Goal: Task Accomplishment & Management: Use online tool/utility

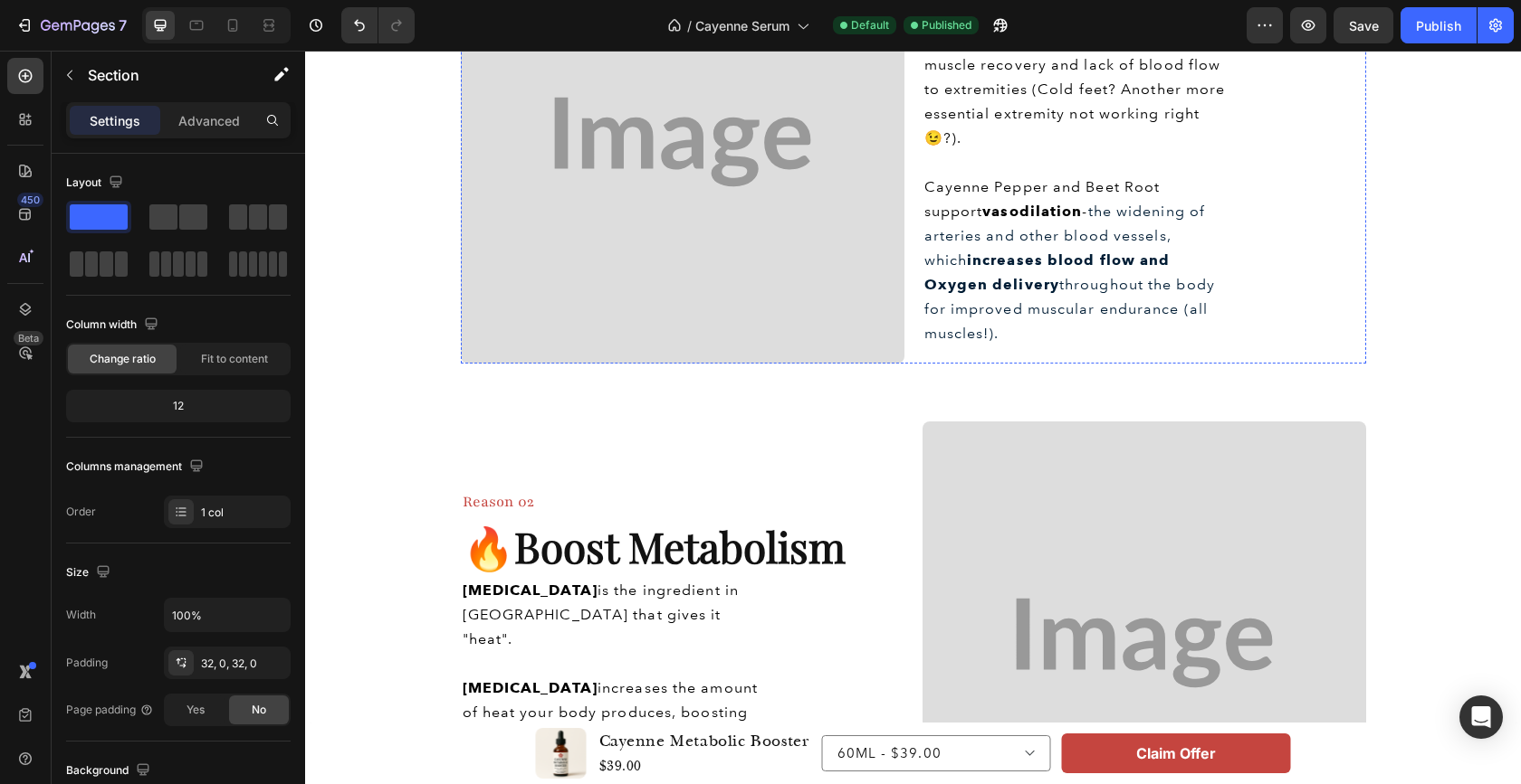
scroll to position [494, 0]
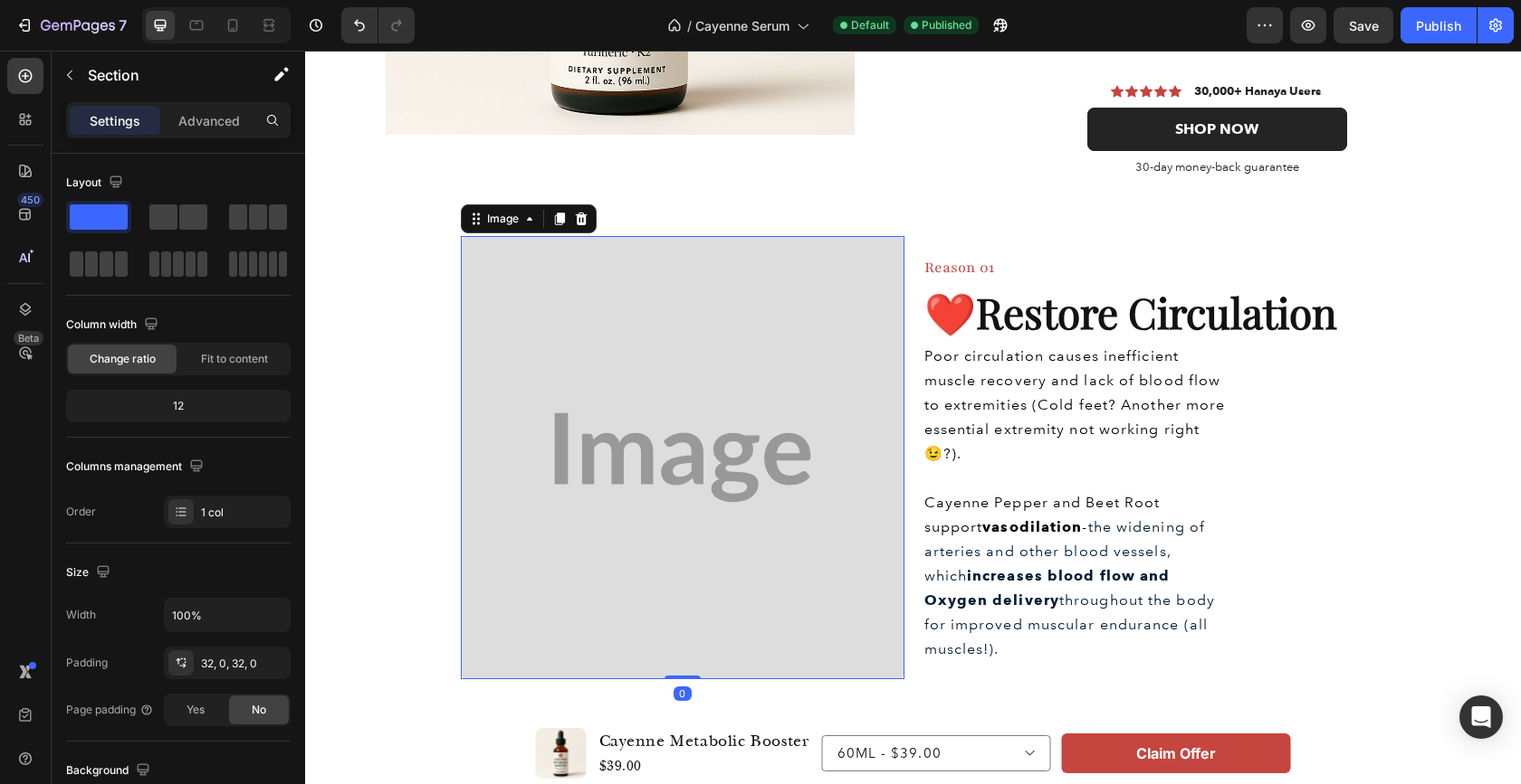
click at [737, 415] on img at bounding box center [682, 458] width 444 height 443
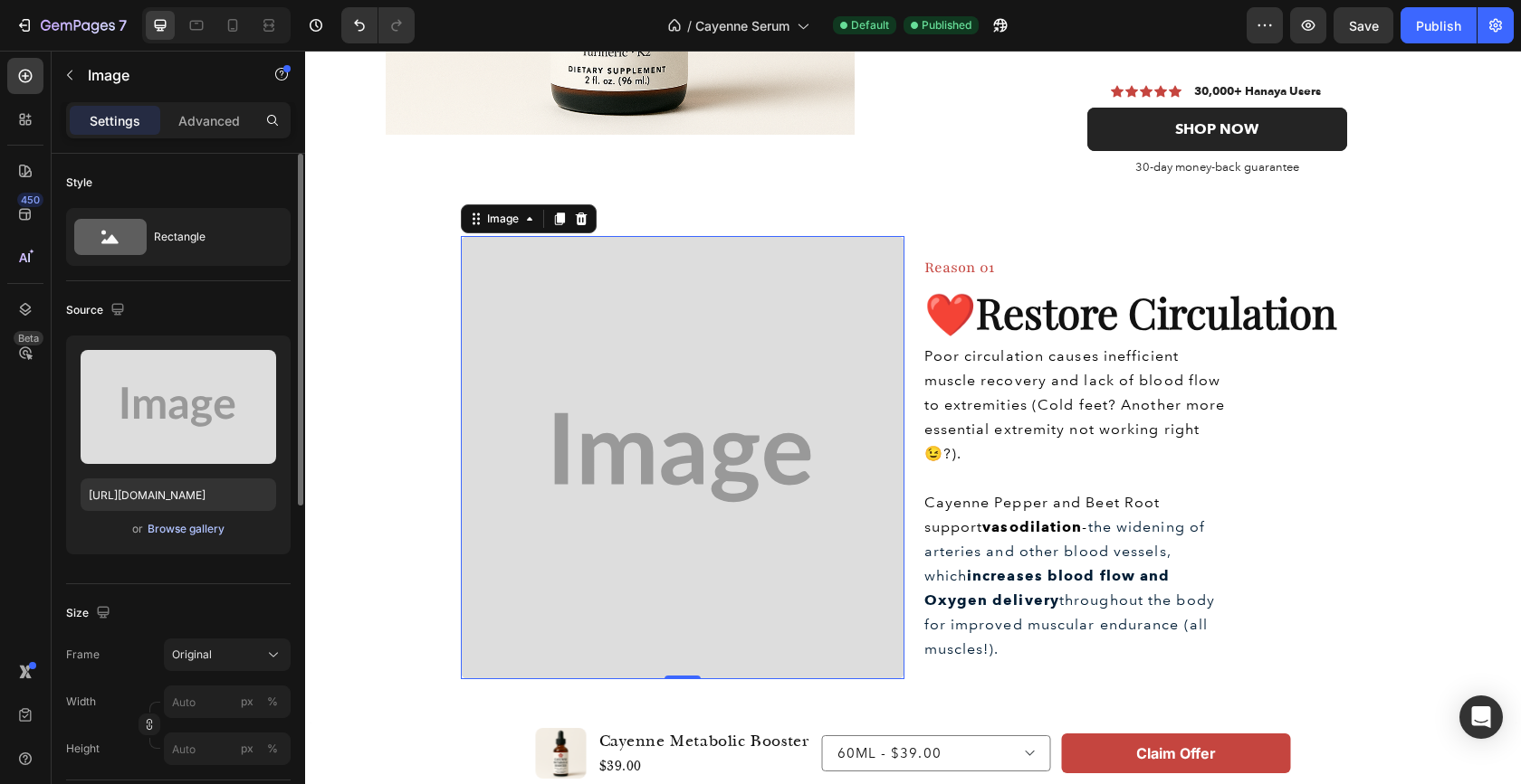
click at [168, 525] on div "Browse gallery" at bounding box center [186, 529] width 77 height 16
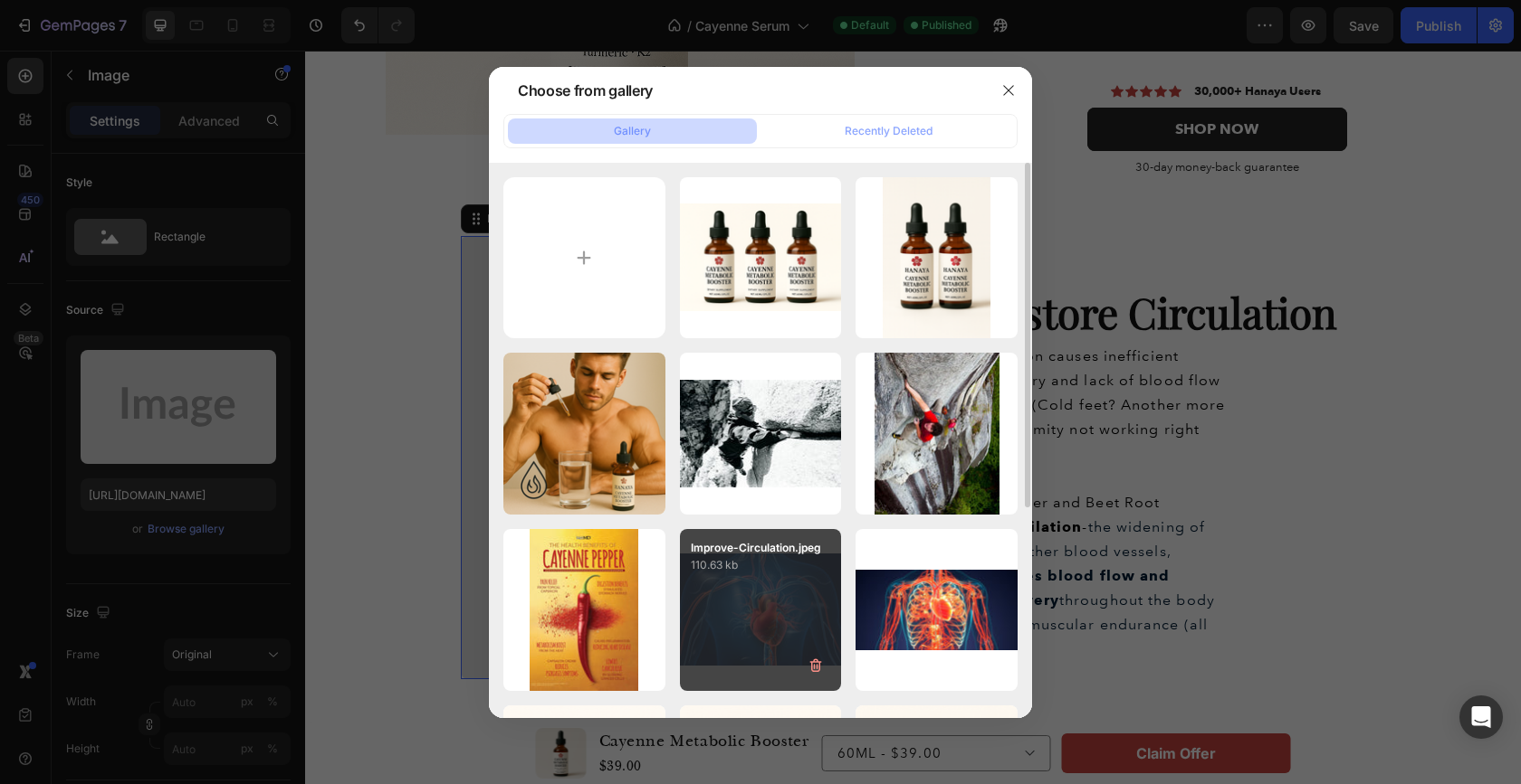
click at [741, 598] on div "Improve-Circulation.jpeg 110.63 kb" at bounding box center [760, 610] width 162 height 162
type input "[URL][DOMAIN_NAME]"
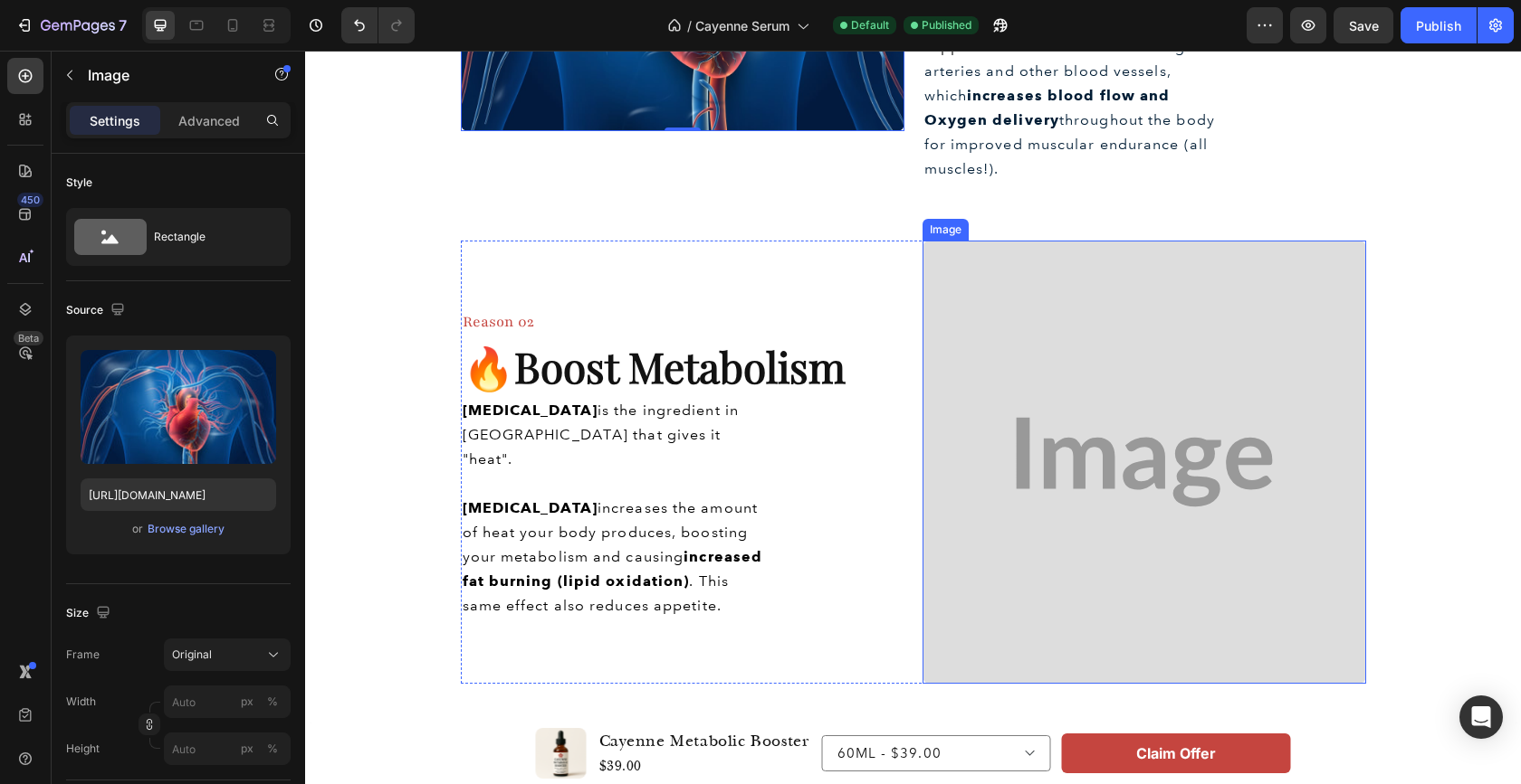
scroll to position [958, 0]
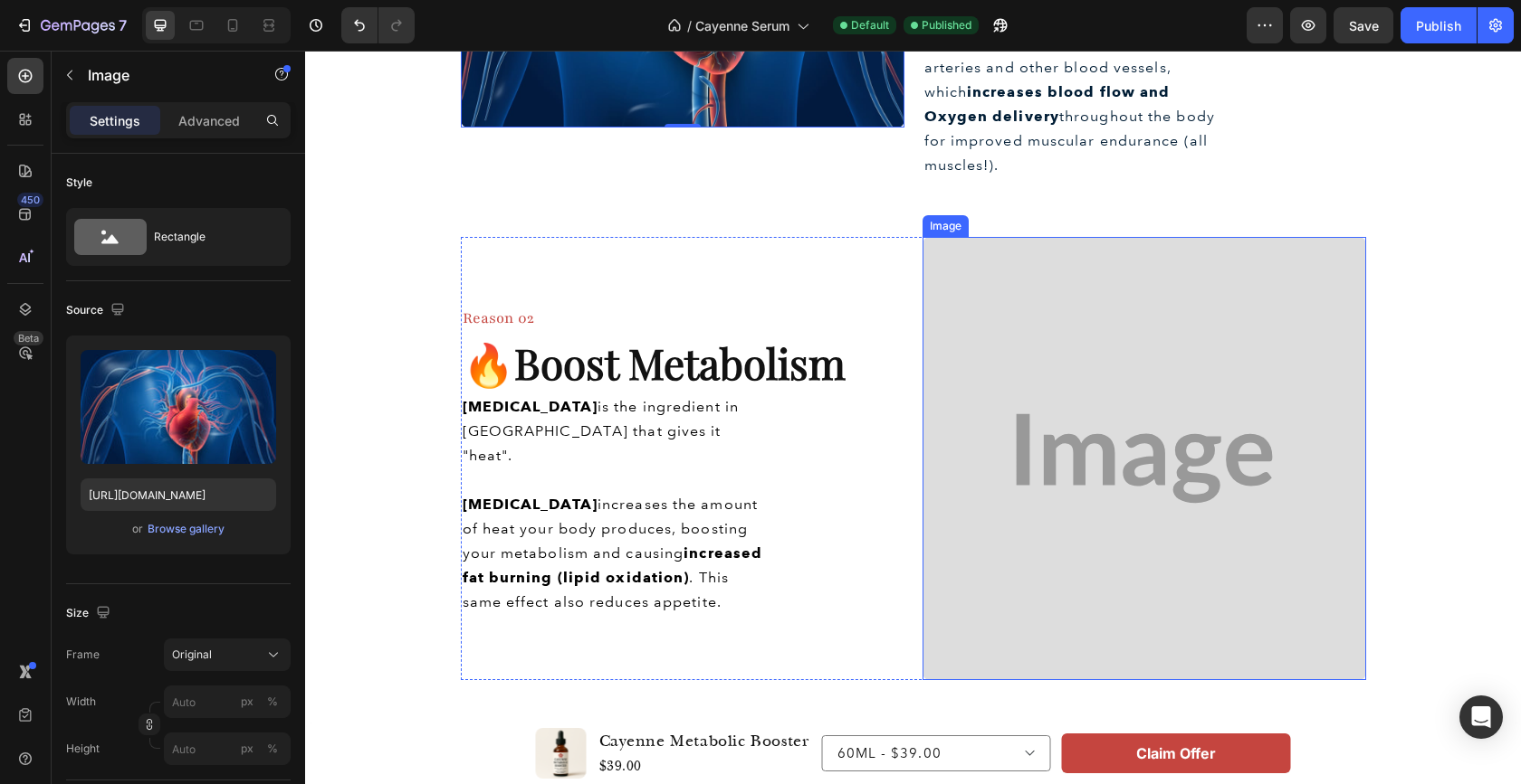
click at [1130, 492] on img at bounding box center [1144, 459] width 444 height 443
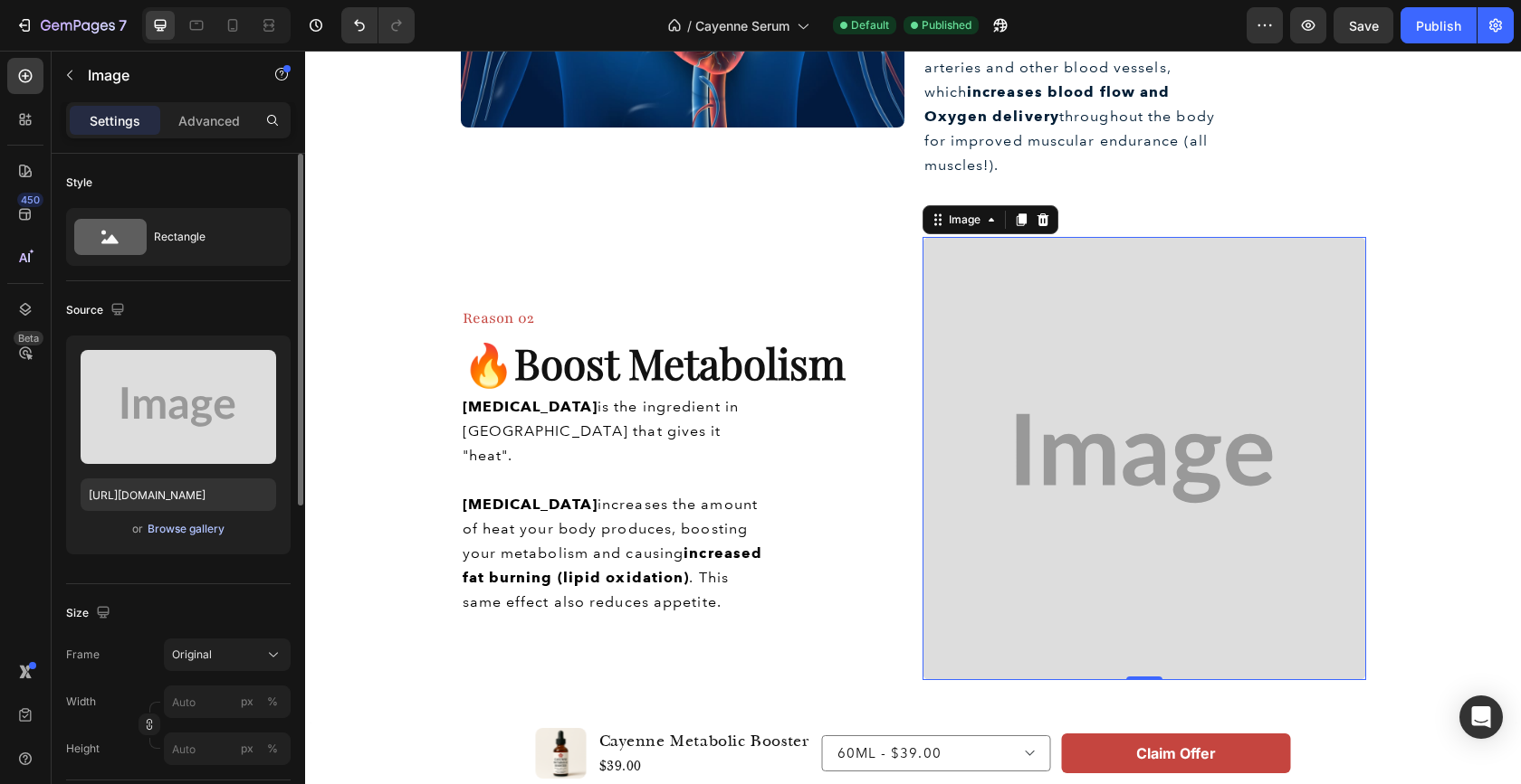
click at [185, 526] on div "Browse gallery" at bounding box center [186, 529] width 77 height 16
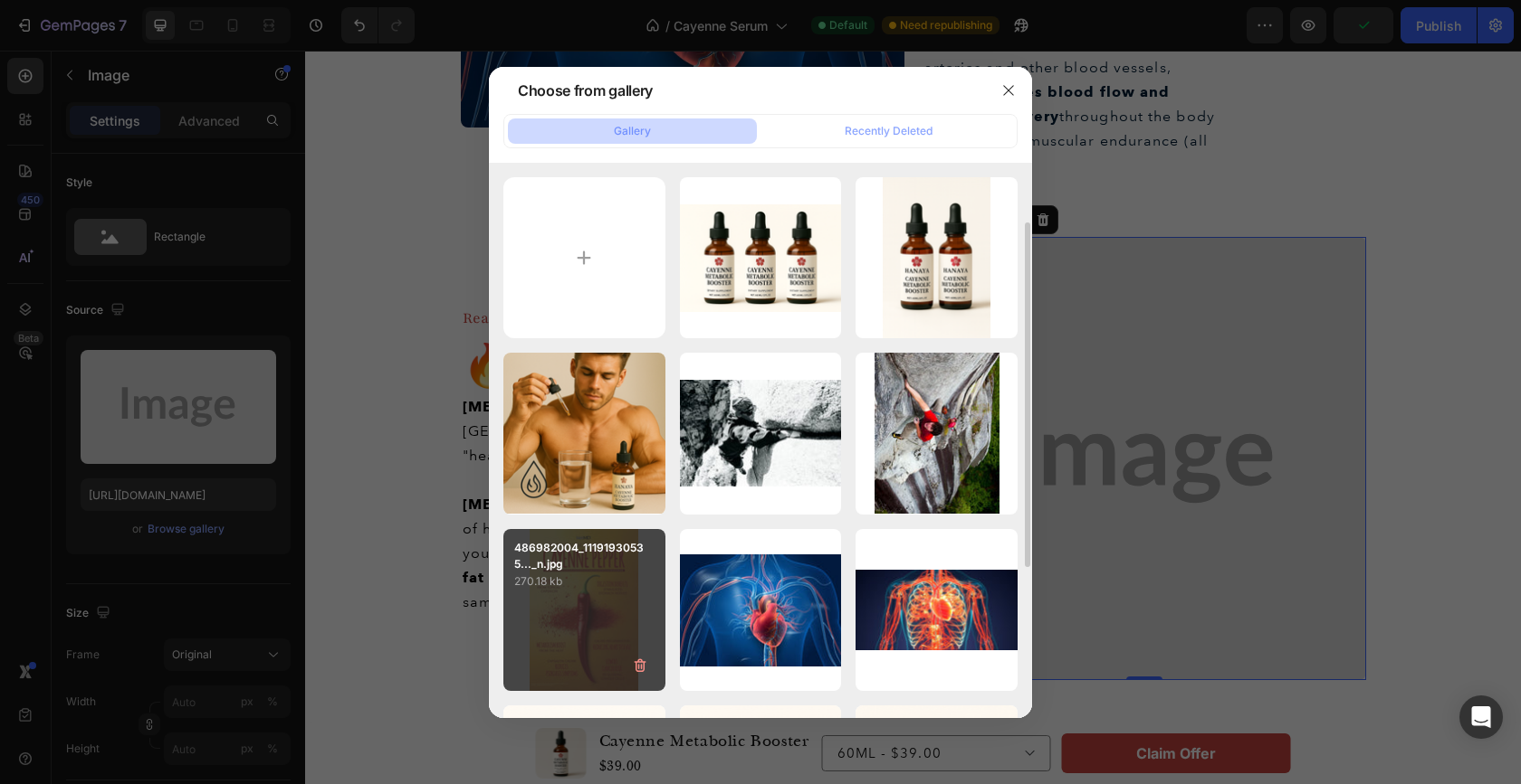
scroll to position [37, 0]
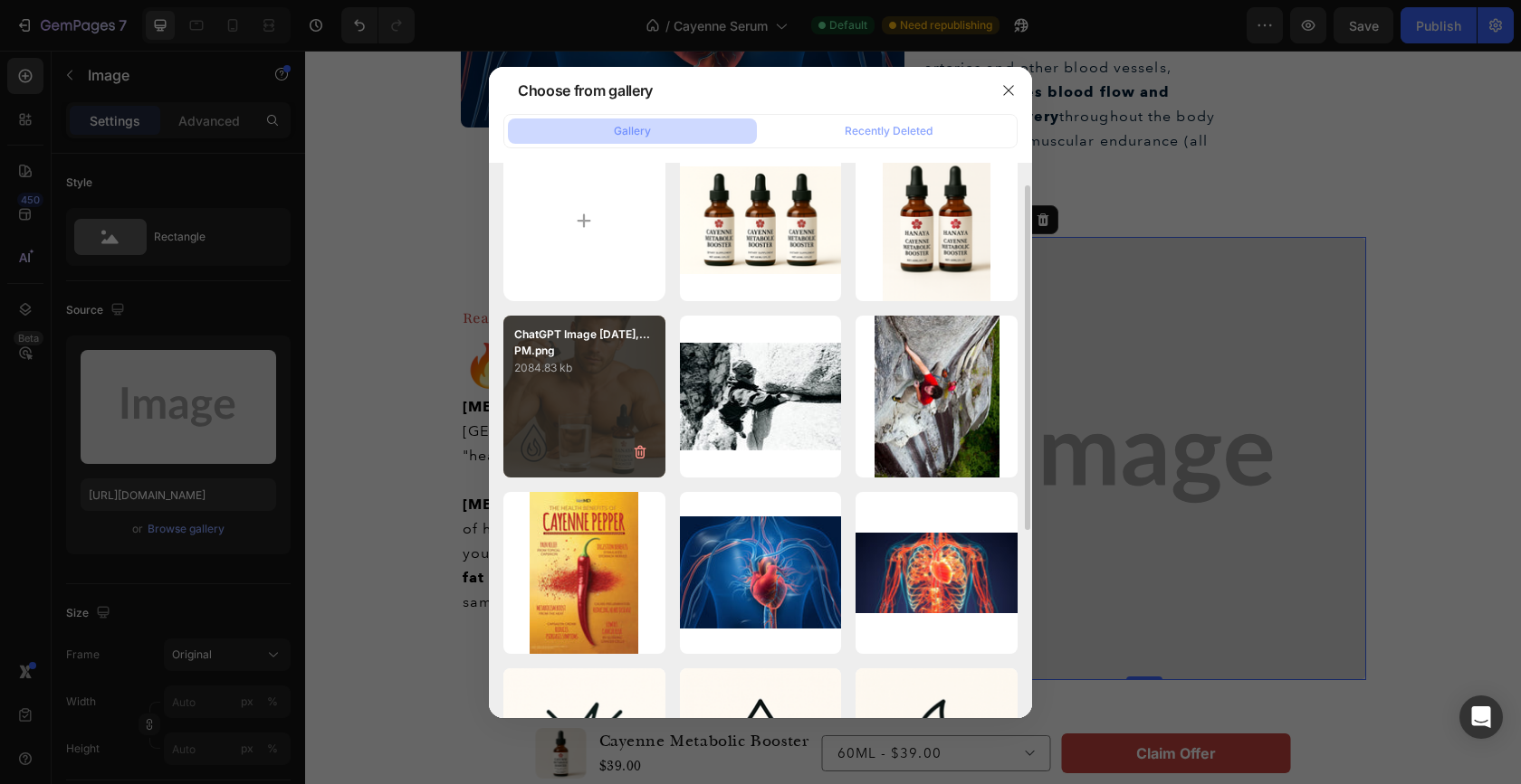
click at [584, 385] on div "ChatGPT Image [DATE],...PM.png 2084.83 kb" at bounding box center [584, 397] width 162 height 162
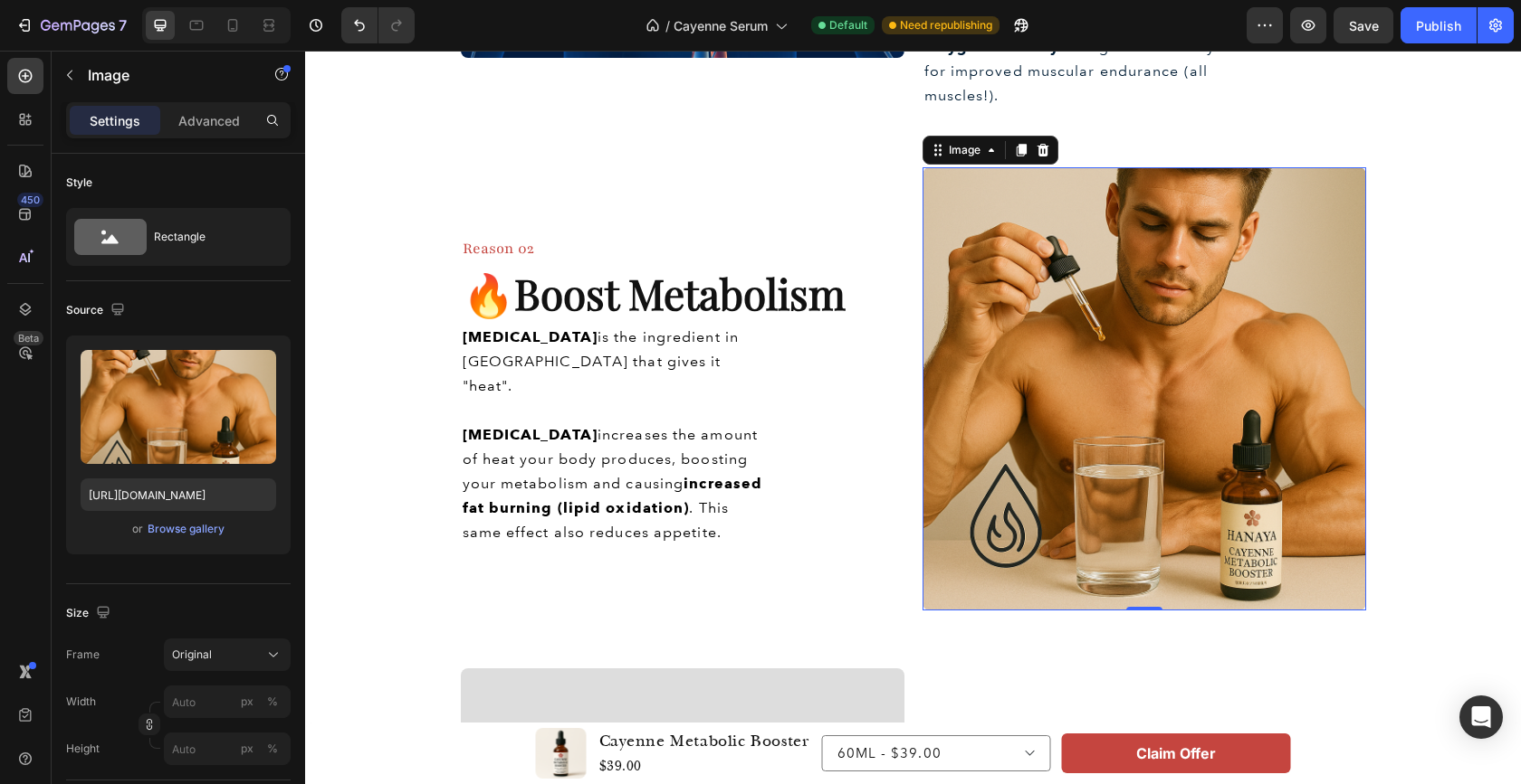
scroll to position [1050, 0]
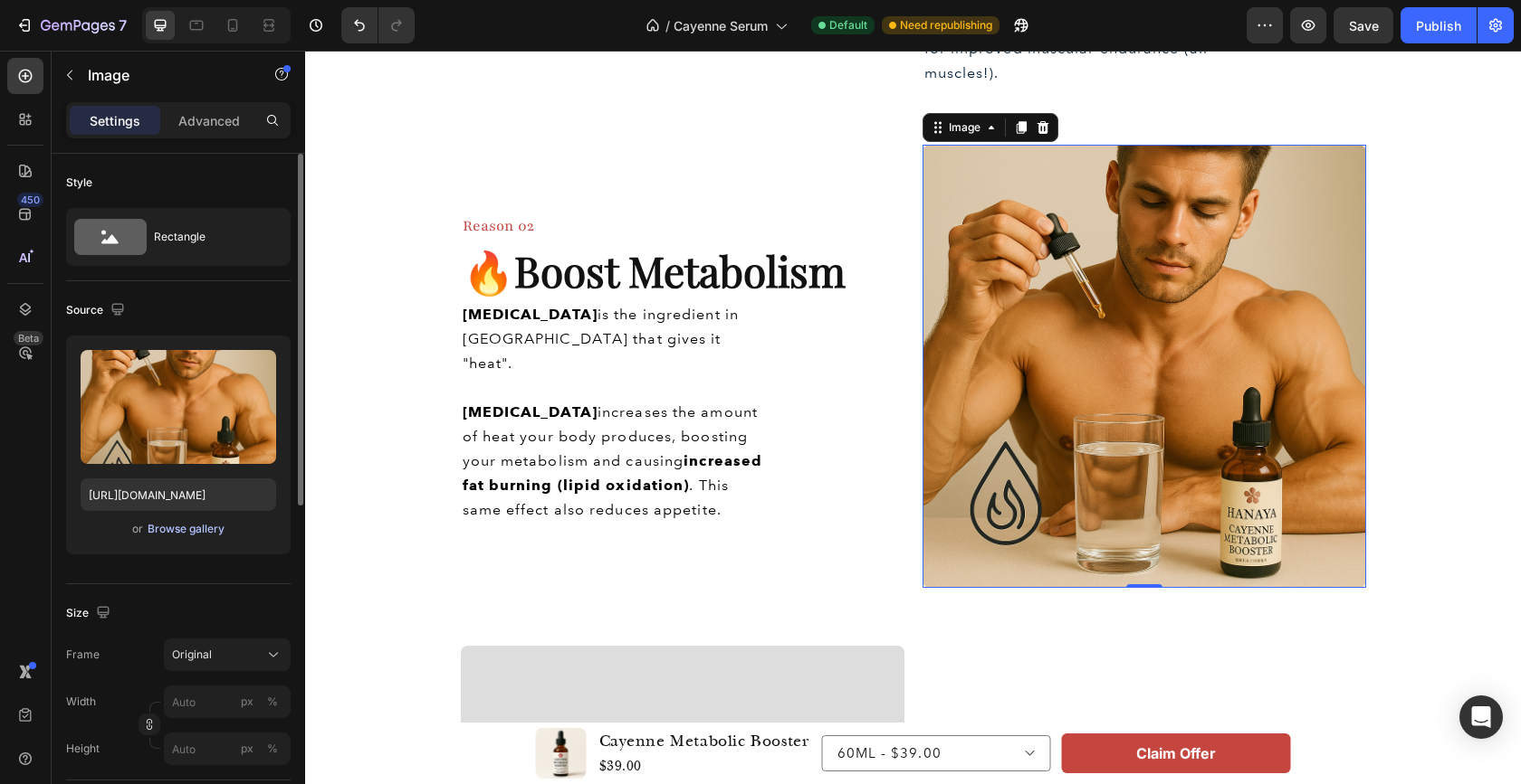
click at [168, 531] on div "Browse gallery" at bounding box center [186, 529] width 77 height 16
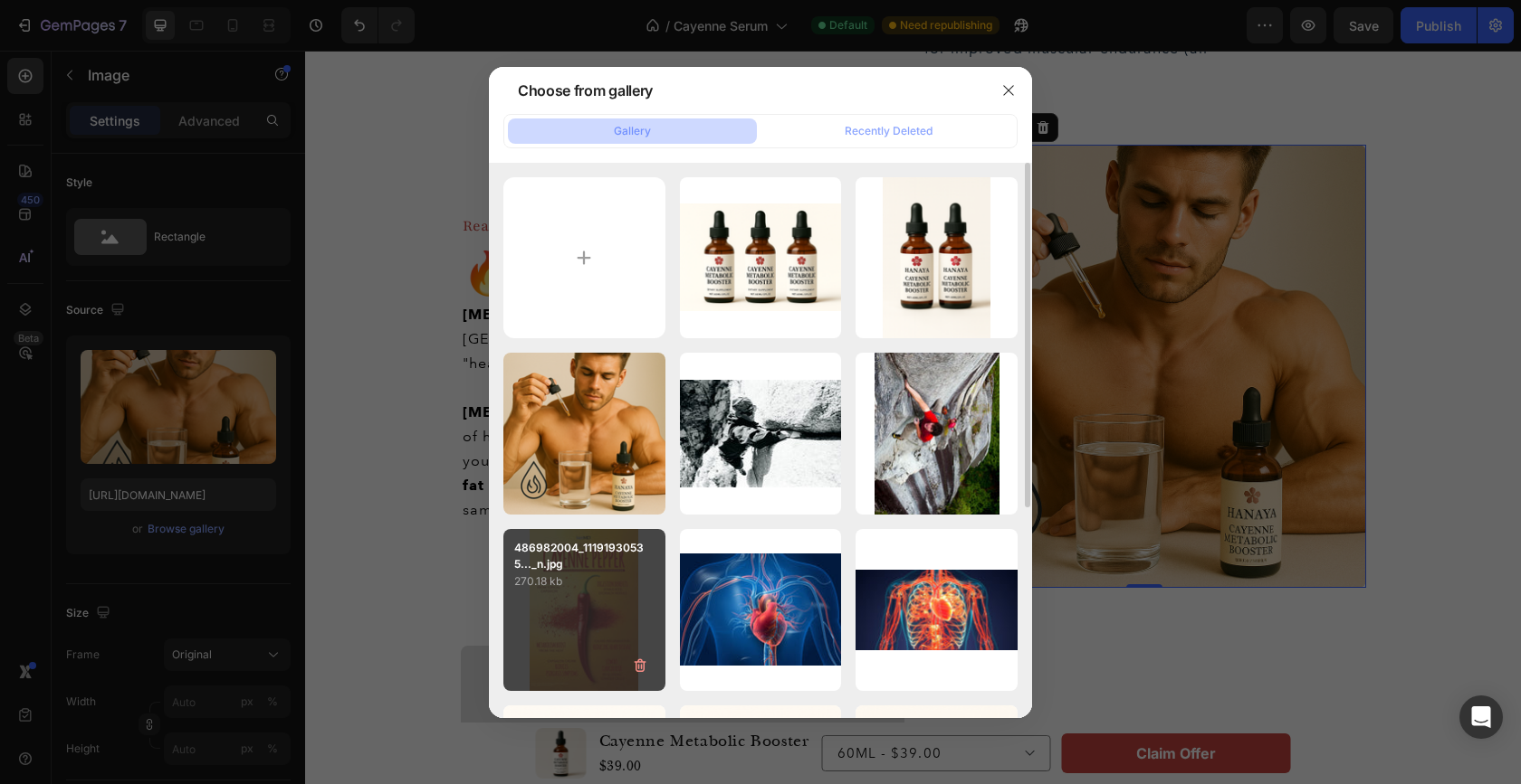
click at [612, 598] on div "486982004_11191930535..._n.jpg 270.18 kb" at bounding box center [584, 610] width 162 height 162
type input "[URL][DOMAIN_NAME]"
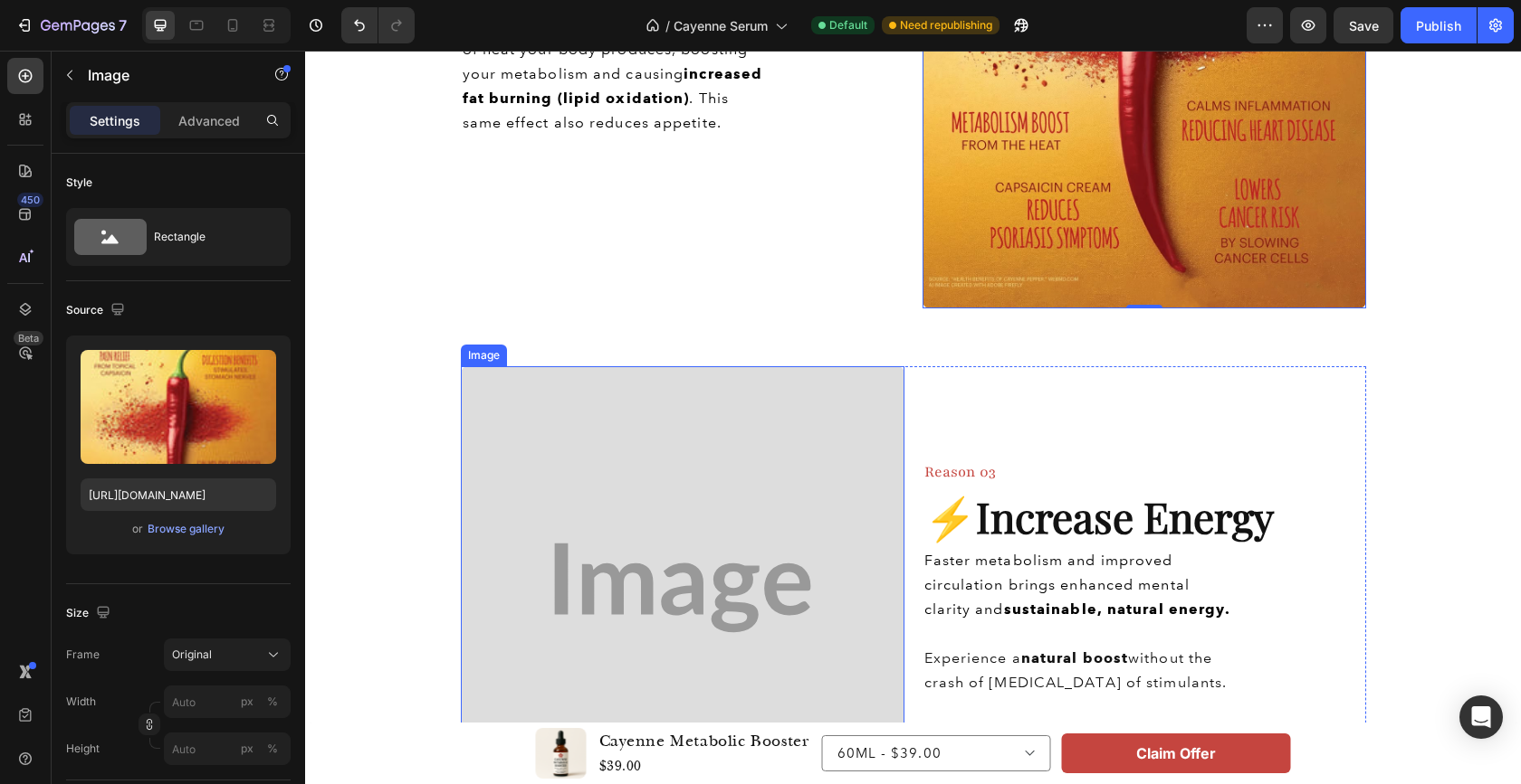
scroll to position [1597, 0]
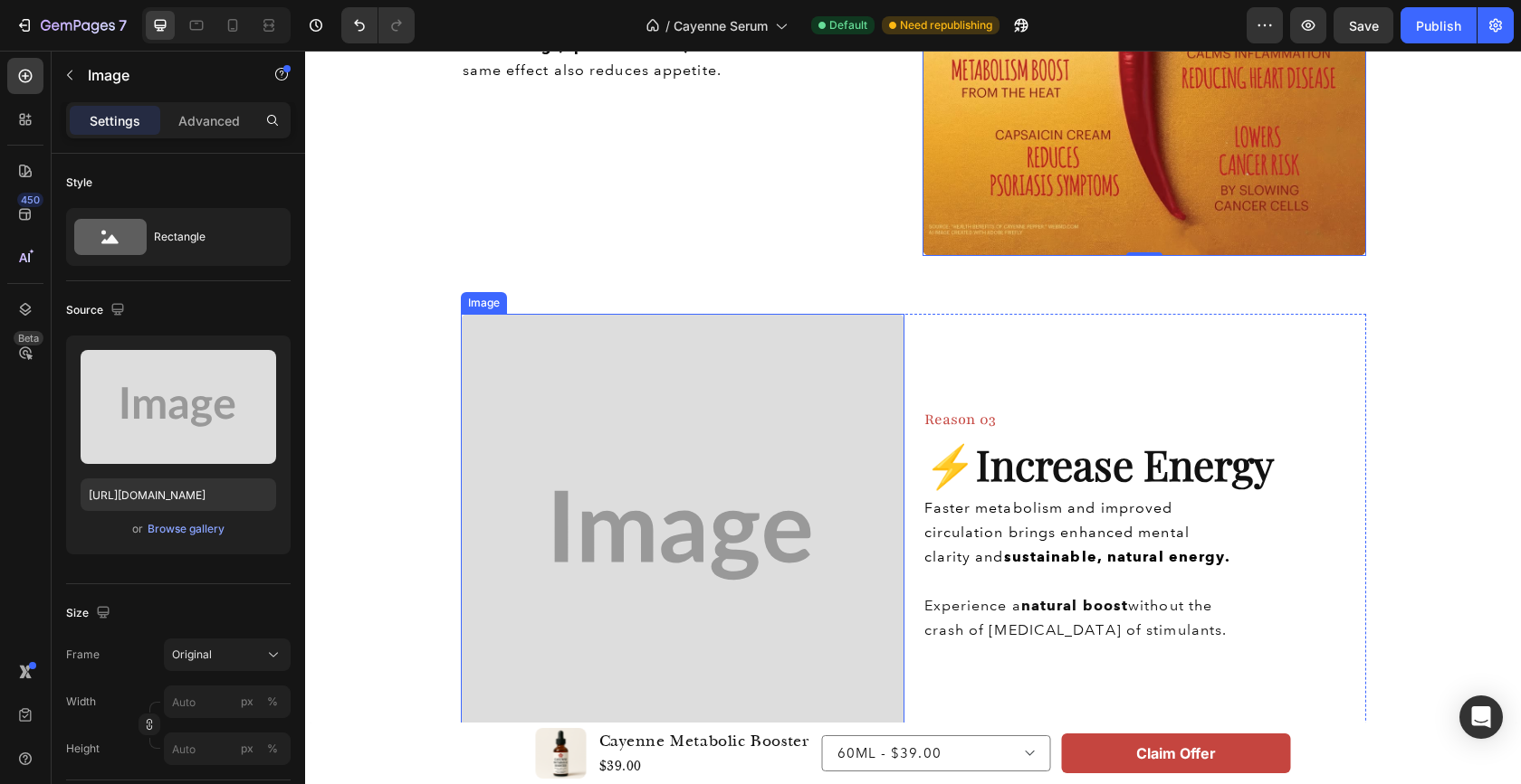
click at [691, 551] on img at bounding box center [682, 536] width 444 height 443
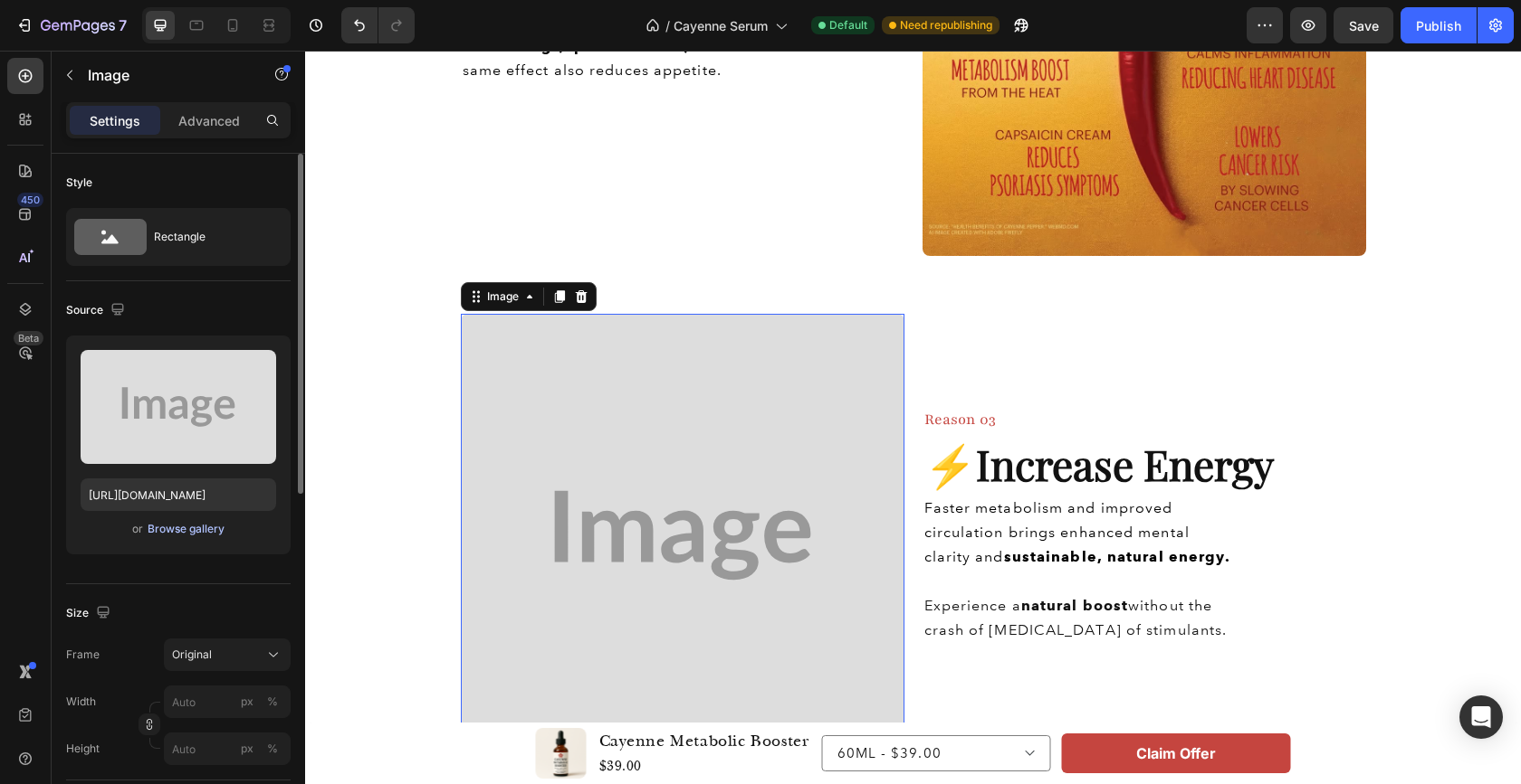
click at [179, 526] on div "Browse gallery" at bounding box center [186, 529] width 77 height 16
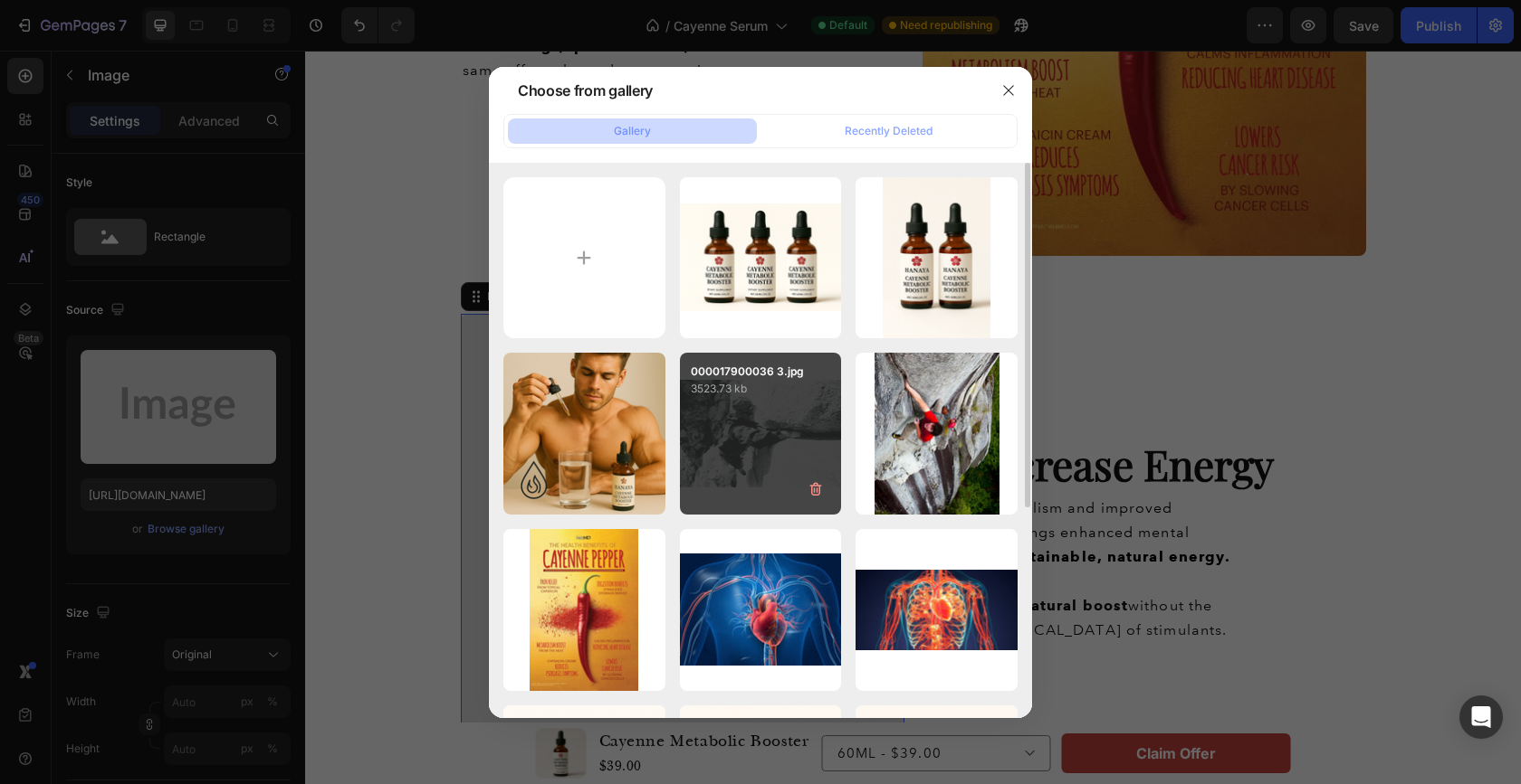
click at [762, 438] on div "000017900036 3.jpg 3523.73 kb" at bounding box center [760, 434] width 162 height 162
type input "[URL][DOMAIN_NAME]"
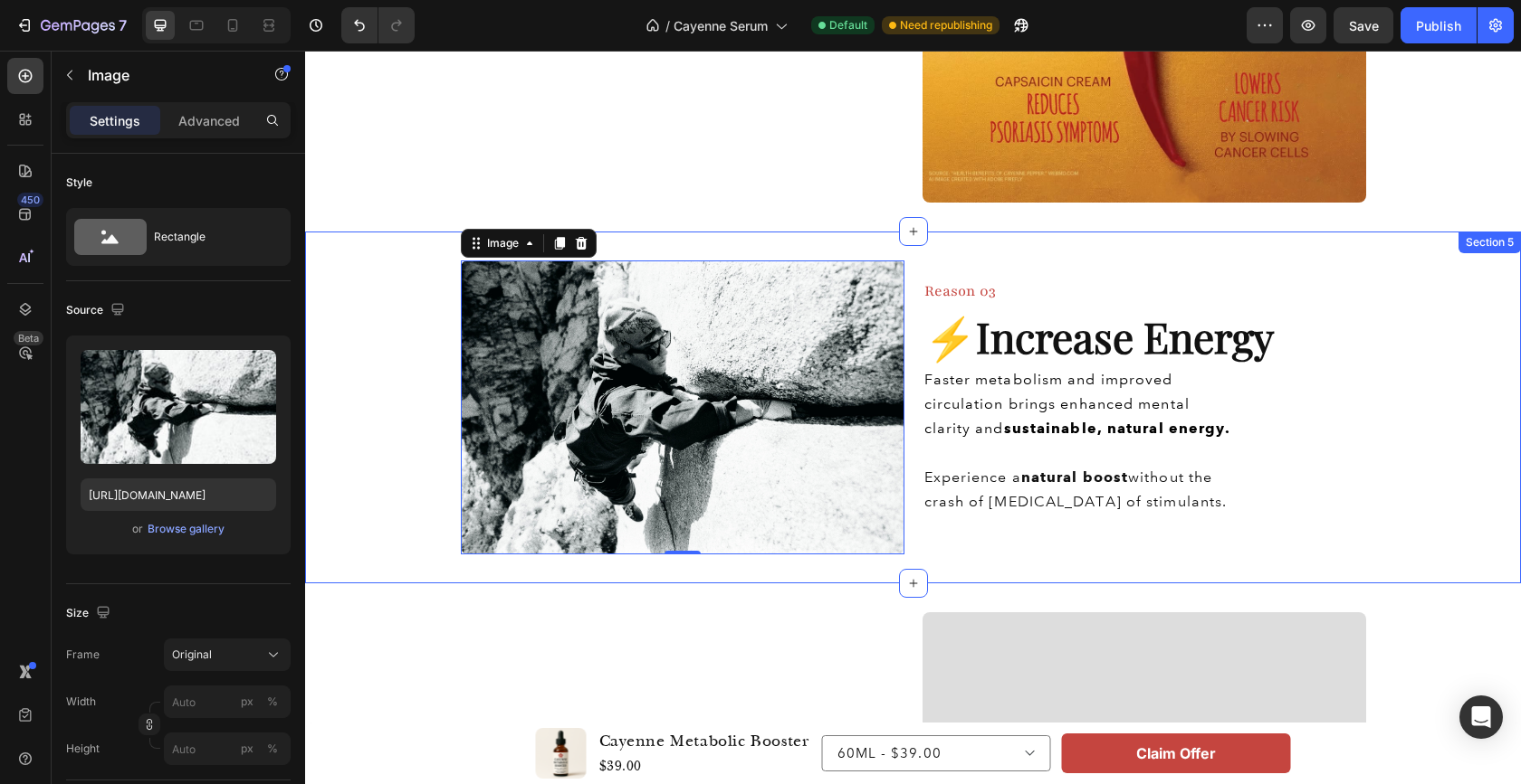
scroll to position [1649, 0]
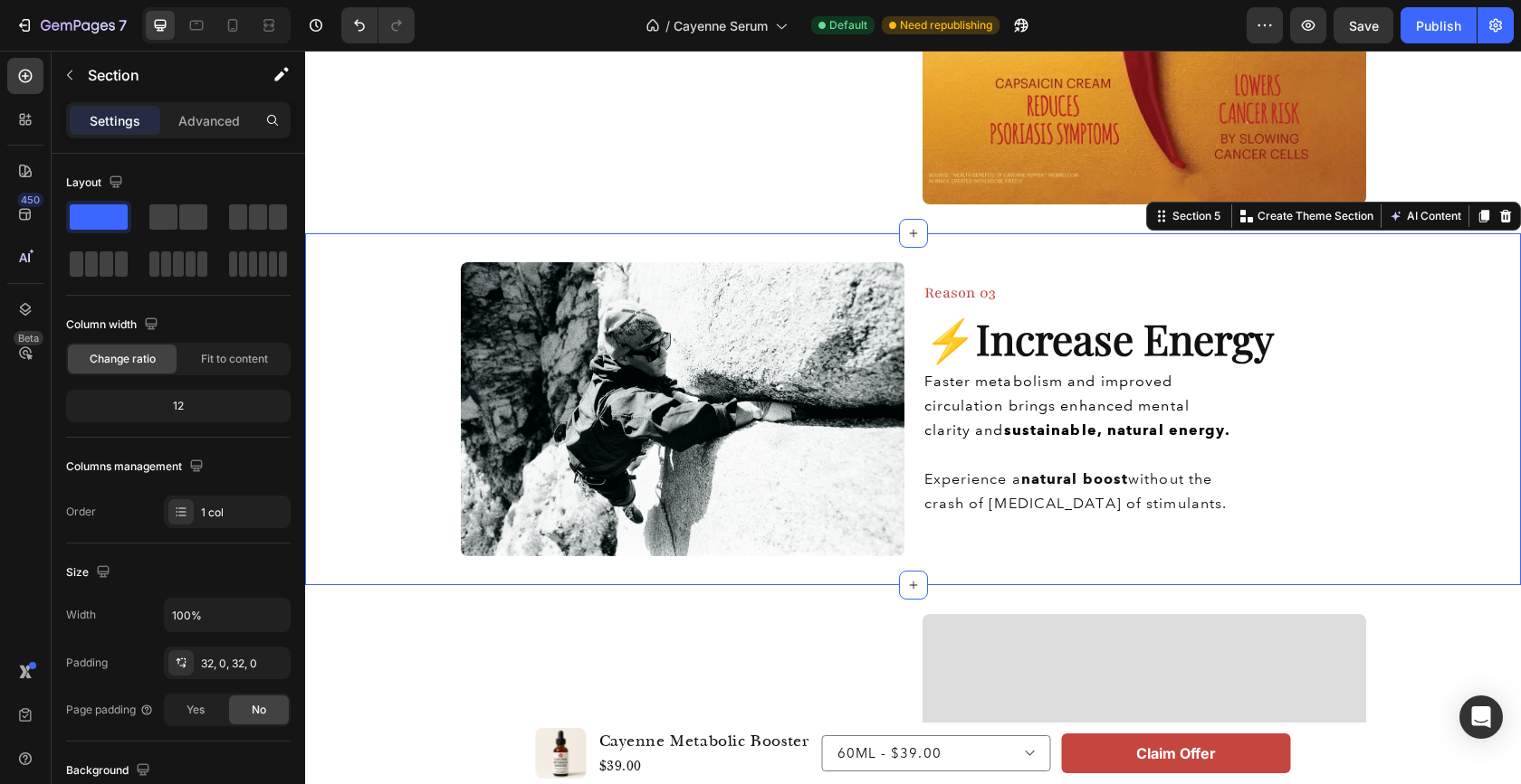
click at [1440, 306] on div "Image Reason 03 Heading ⚡️ Increase Energy Heading Faster metabolism and improv…" at bounding box center [912, 409] width 1215 height 294
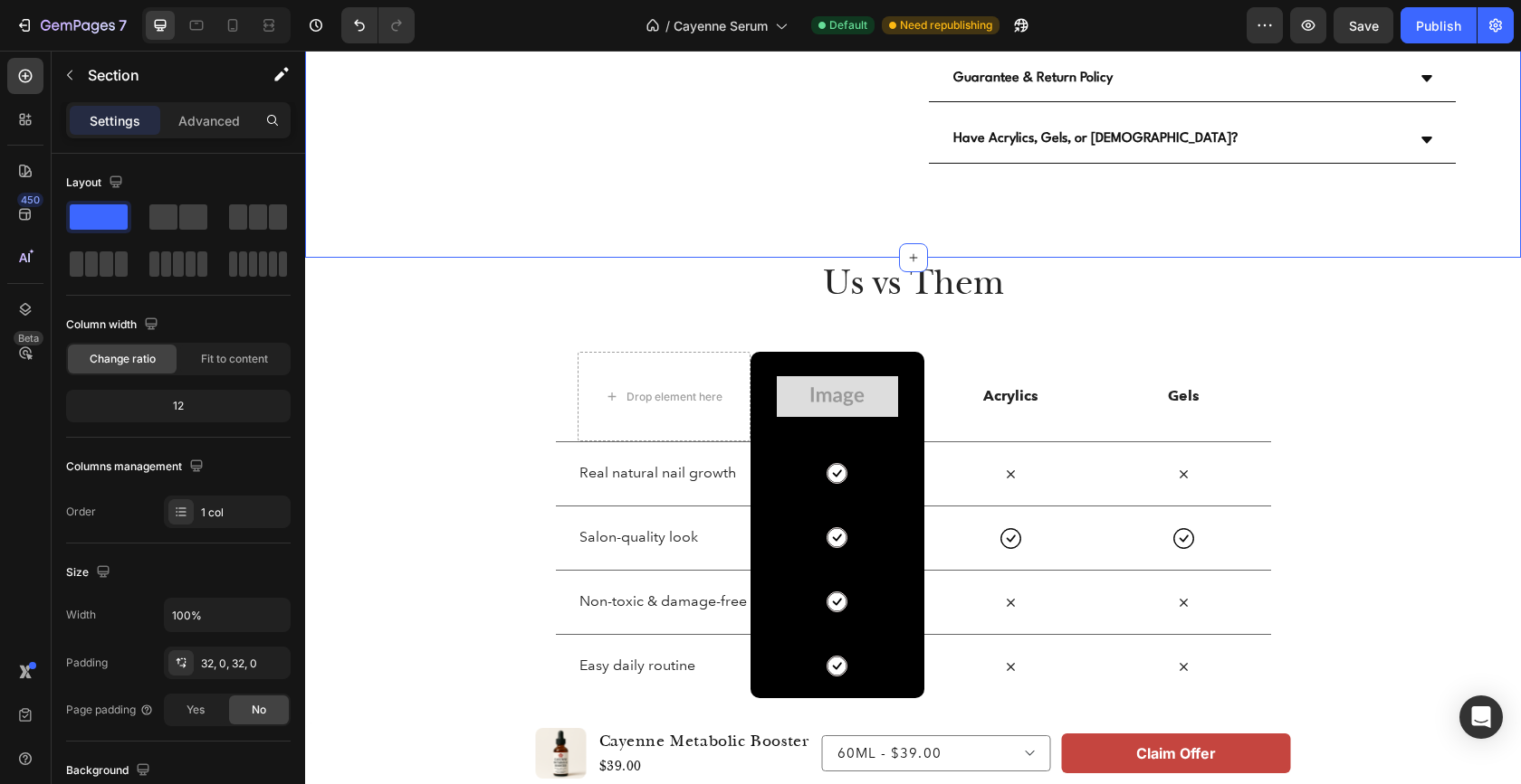
scroll to position [5530, 0]
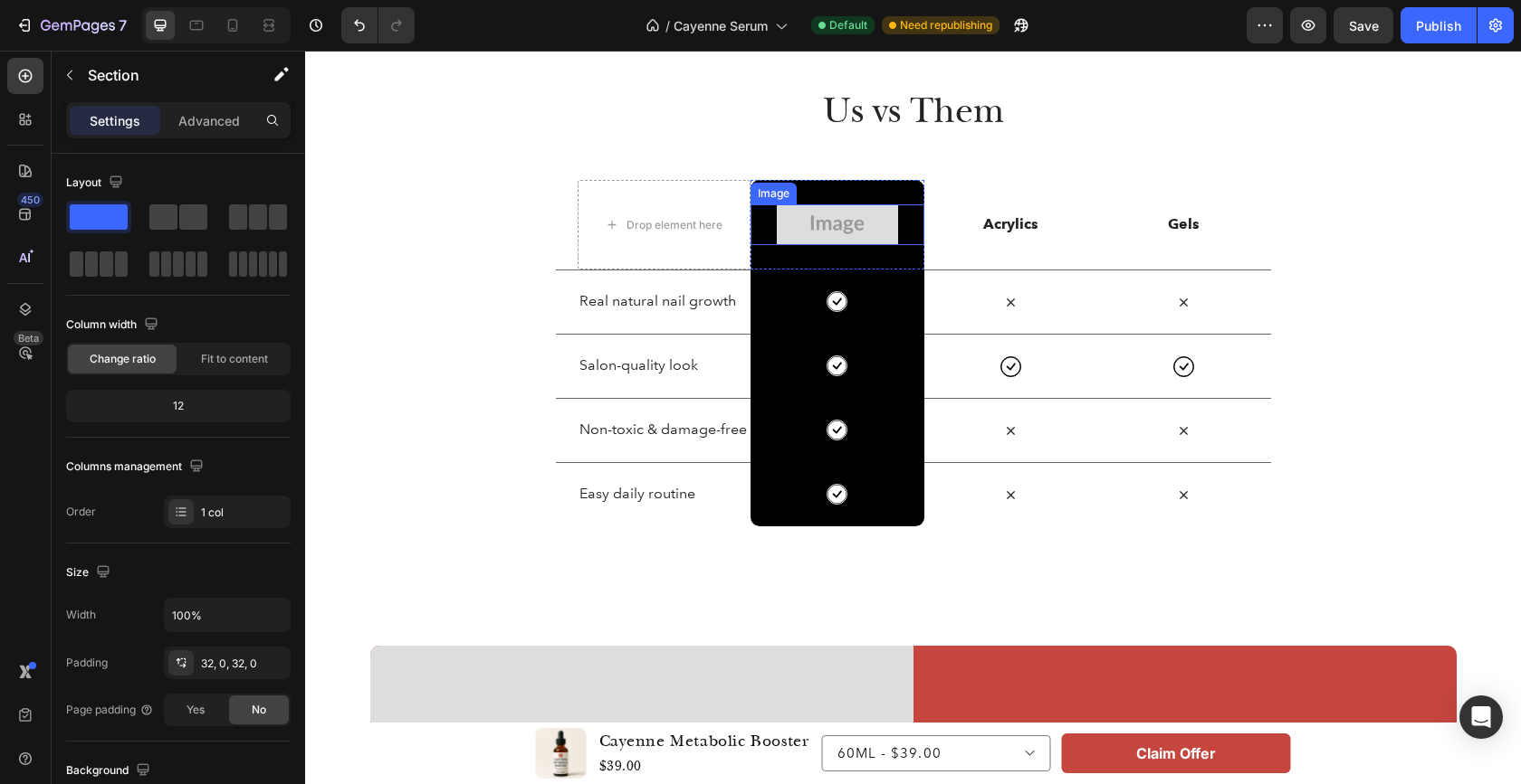
click at [846, 223] on img at bounding box center [837, 225] width 121 height 41
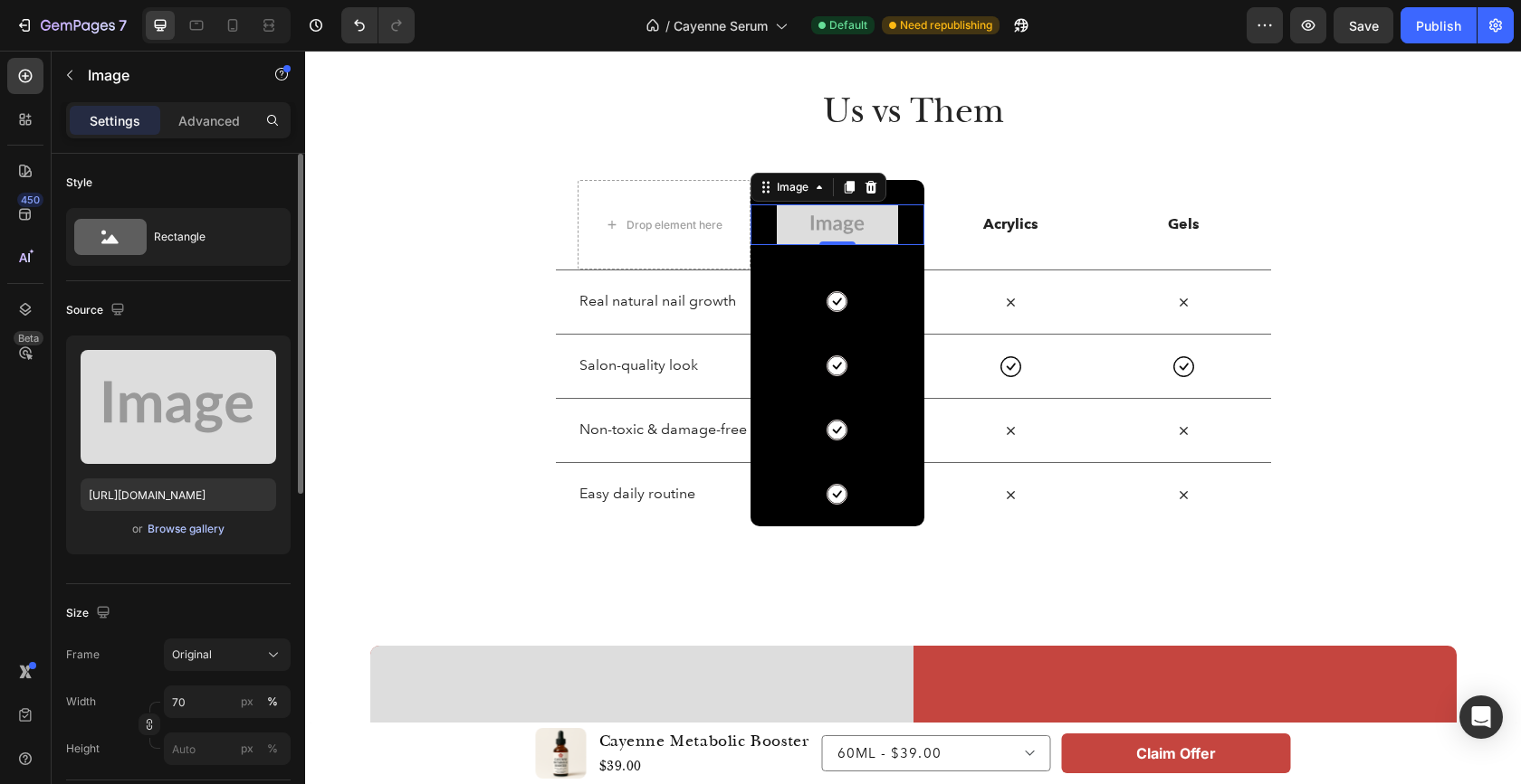
click at [197, 528] on div "Browse gallery" at bounding box center [186, 529] width 77 height 16
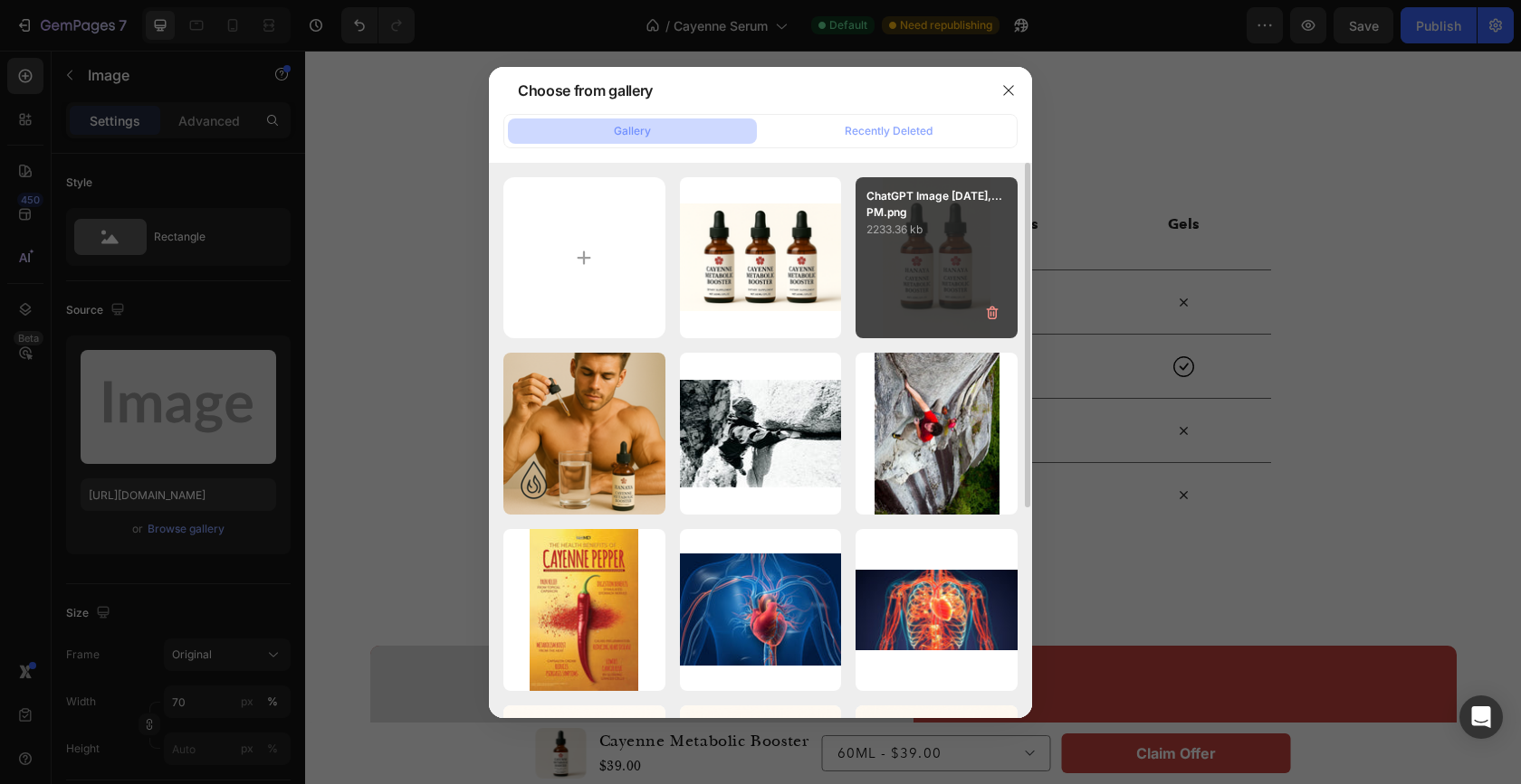
click at [935, 273] on div "ChatGPT Image [DATE],...PM.png 2233.36 kb" at bounding box center [937, 258] width 162 height 162
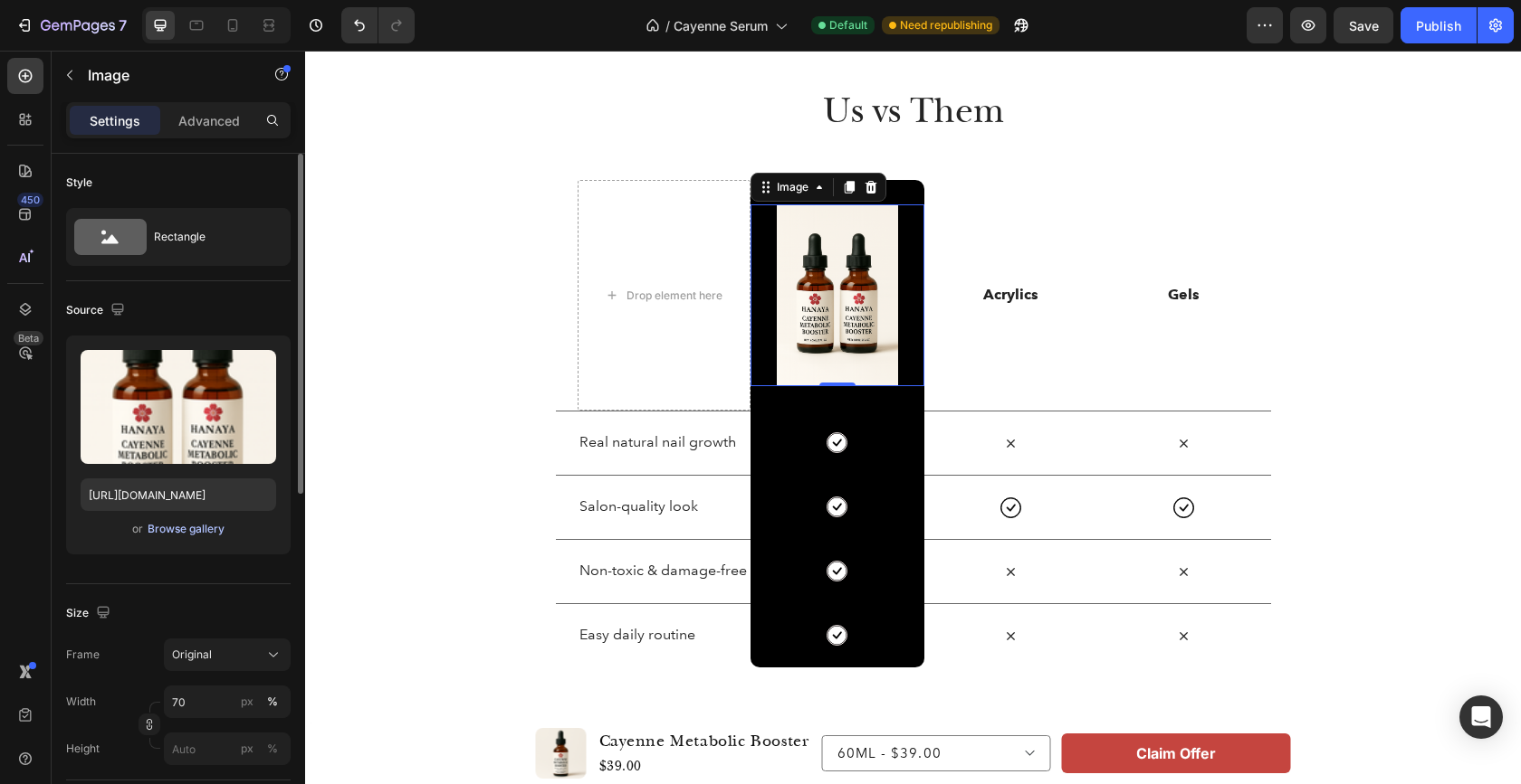
click at [190, 535] on div "Browse gallery" at bounding box center [186, 529] width 77 height 16
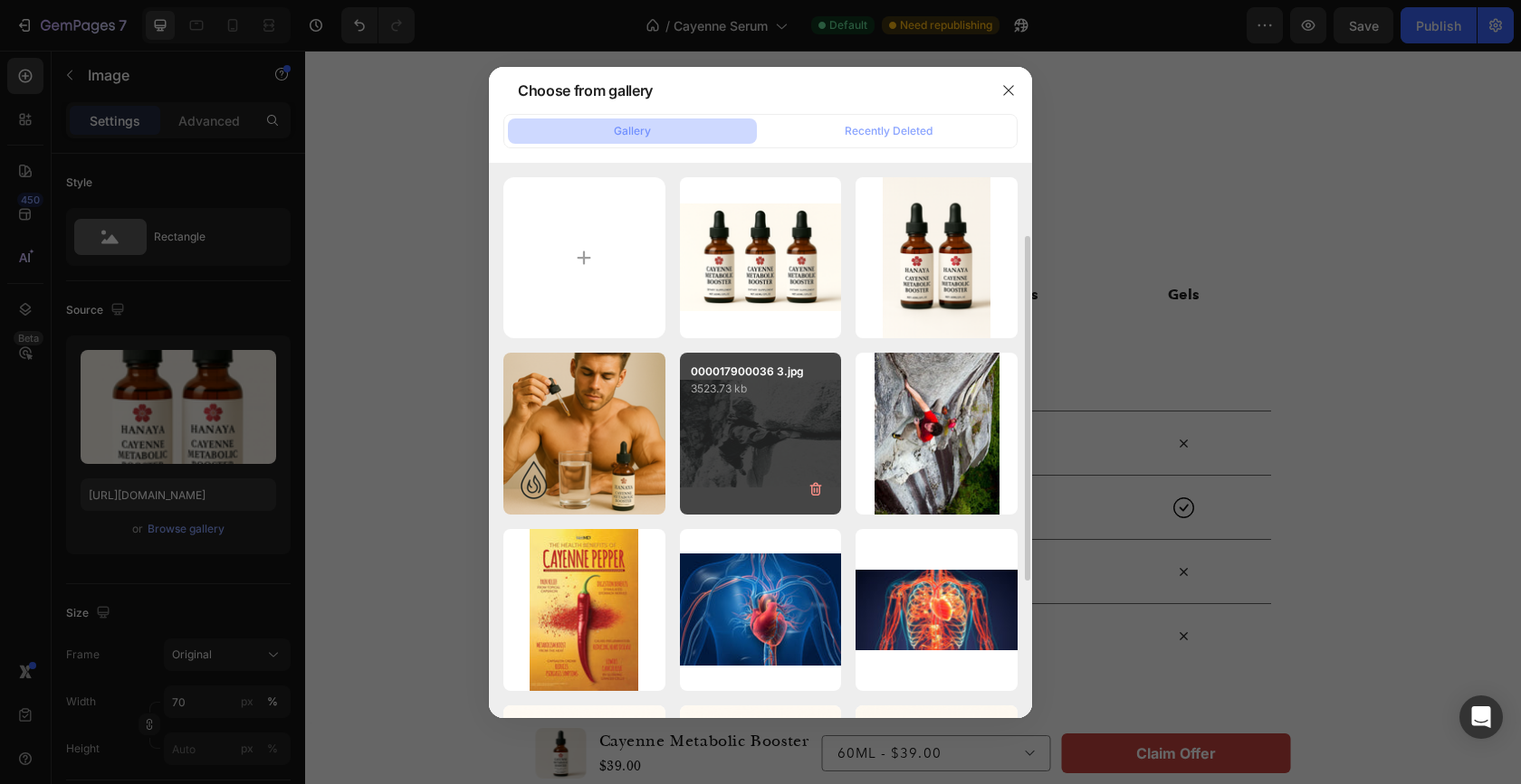
scroll to position [340, 0]
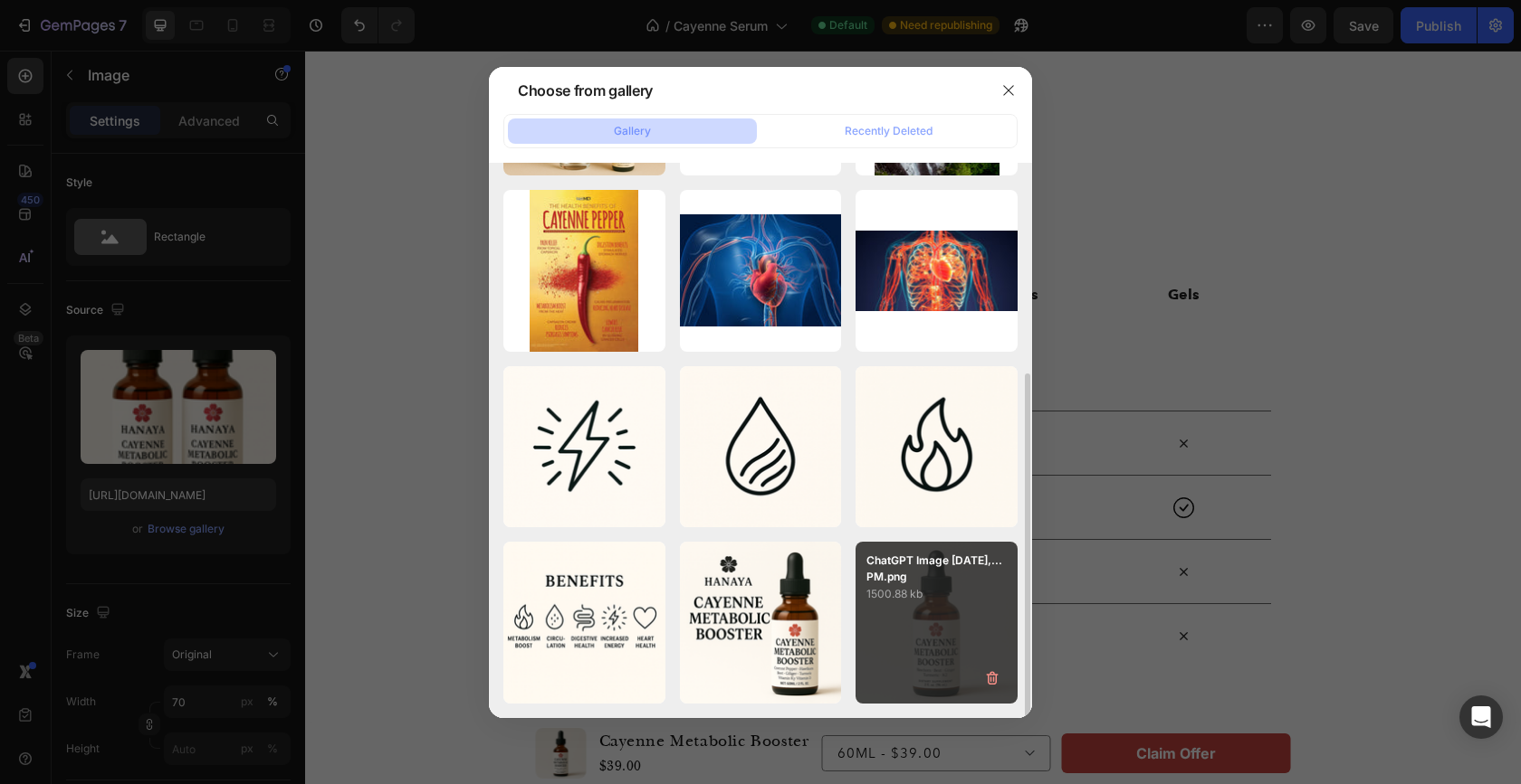
click at [944, 602] on p "1500.88 kb" at bounding box center [936, 594] width 140 height 18
type input "[URL][DOMAIN_NAME]"
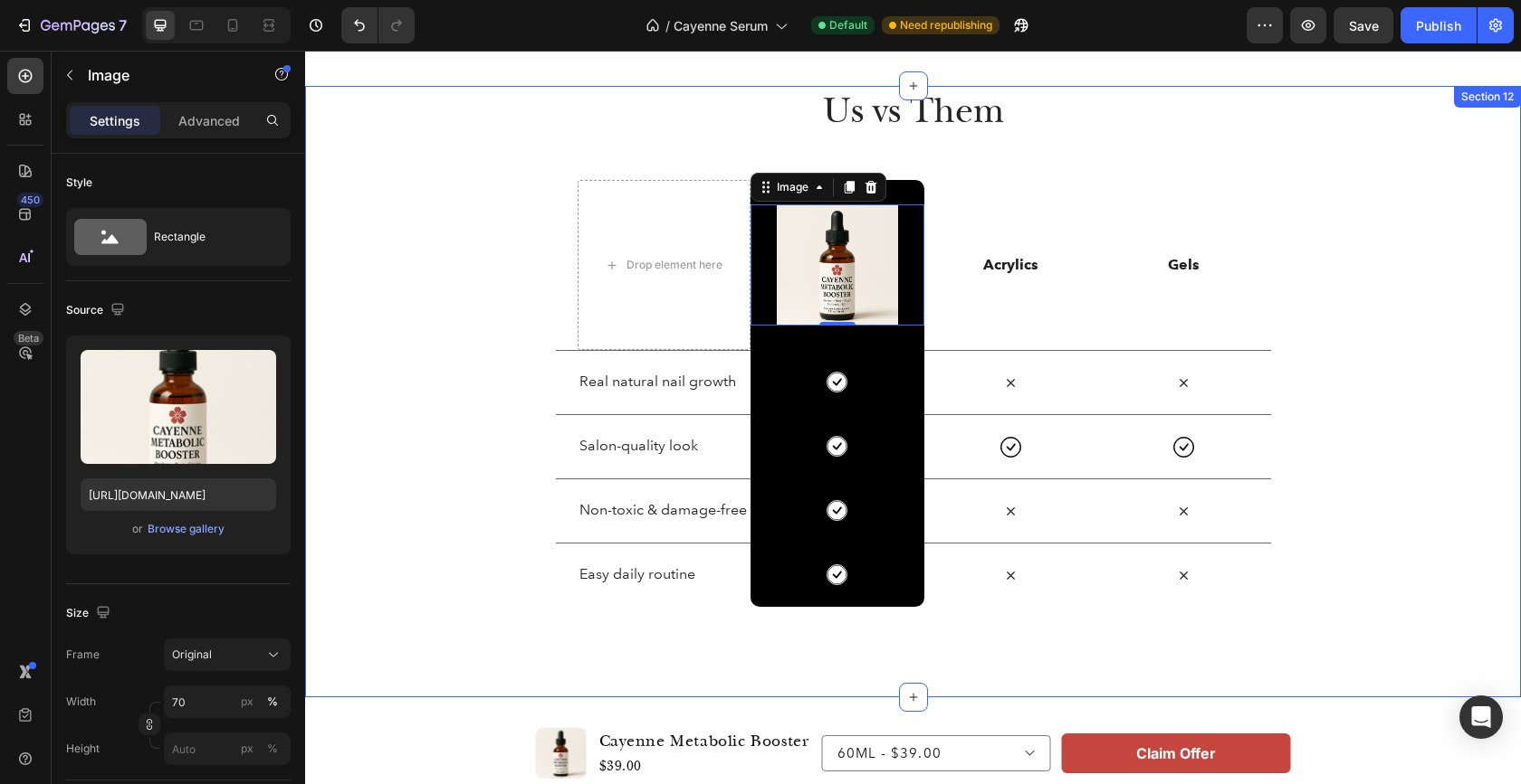
click at [1364, 242] on div "Us vs Them Heading Row Drop element here Image 0 Row Acrylics Text Block Gels T…" at bounding box center [912, 346] width 1215 height 521
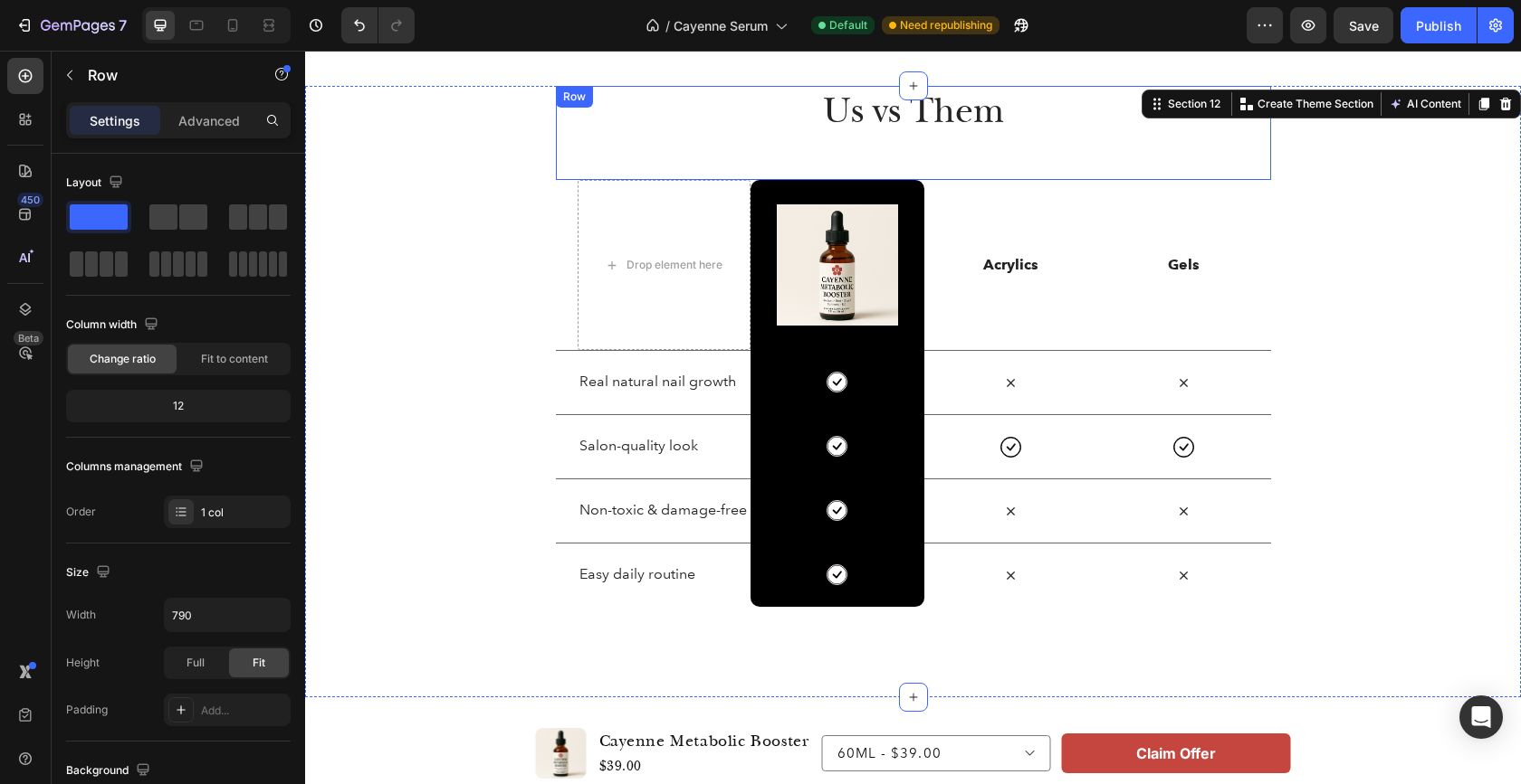
click at [994, 160] on div "Us vs Them Heading" at bounding box center [913, 132] width 715 height 94
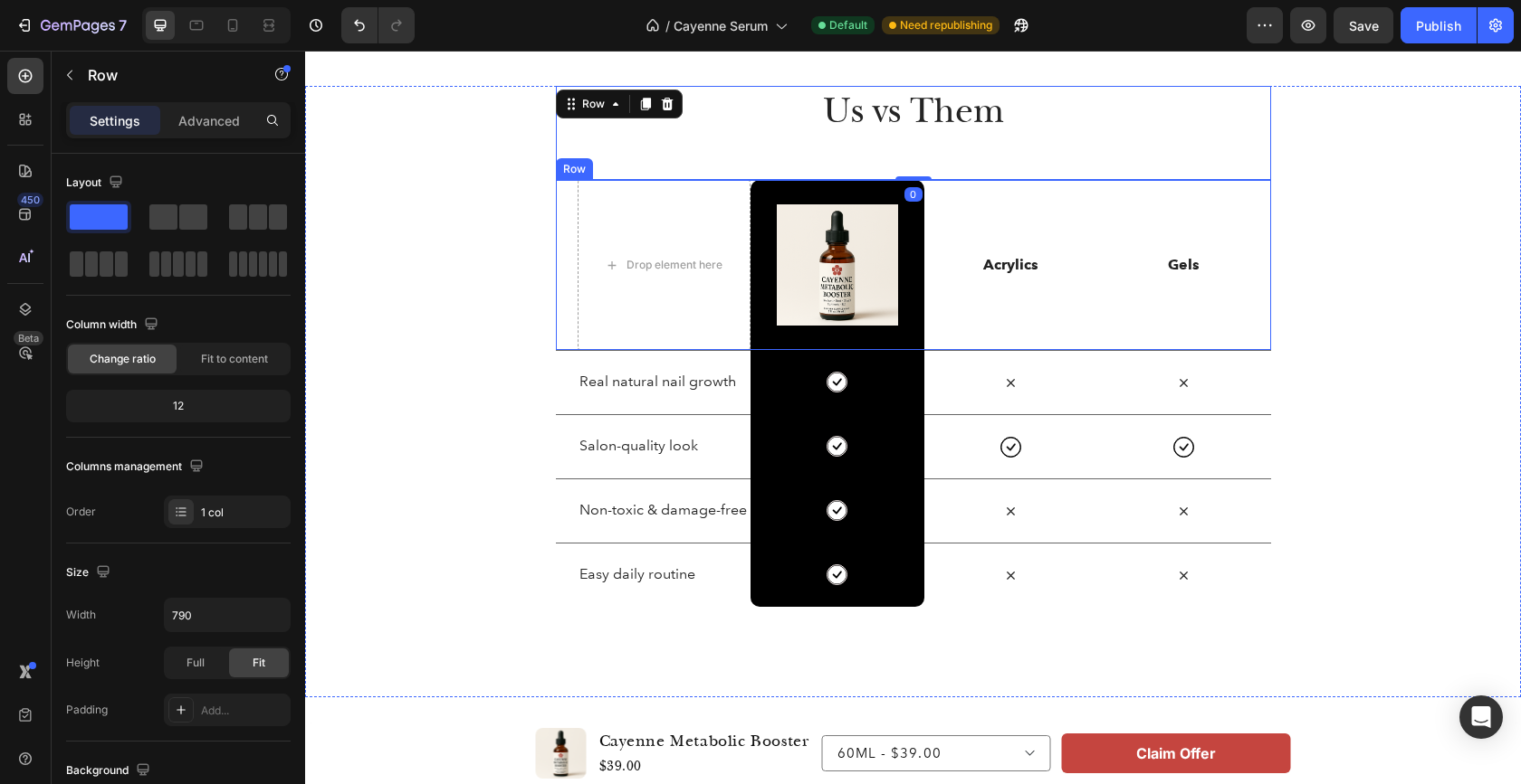
click at [1318, 199] on div "Us vs Them Heading Row 0 Drop element here Image Row Acrylics Text Block Gels T…" at bounding box center [912, 346] width 1215 height 521
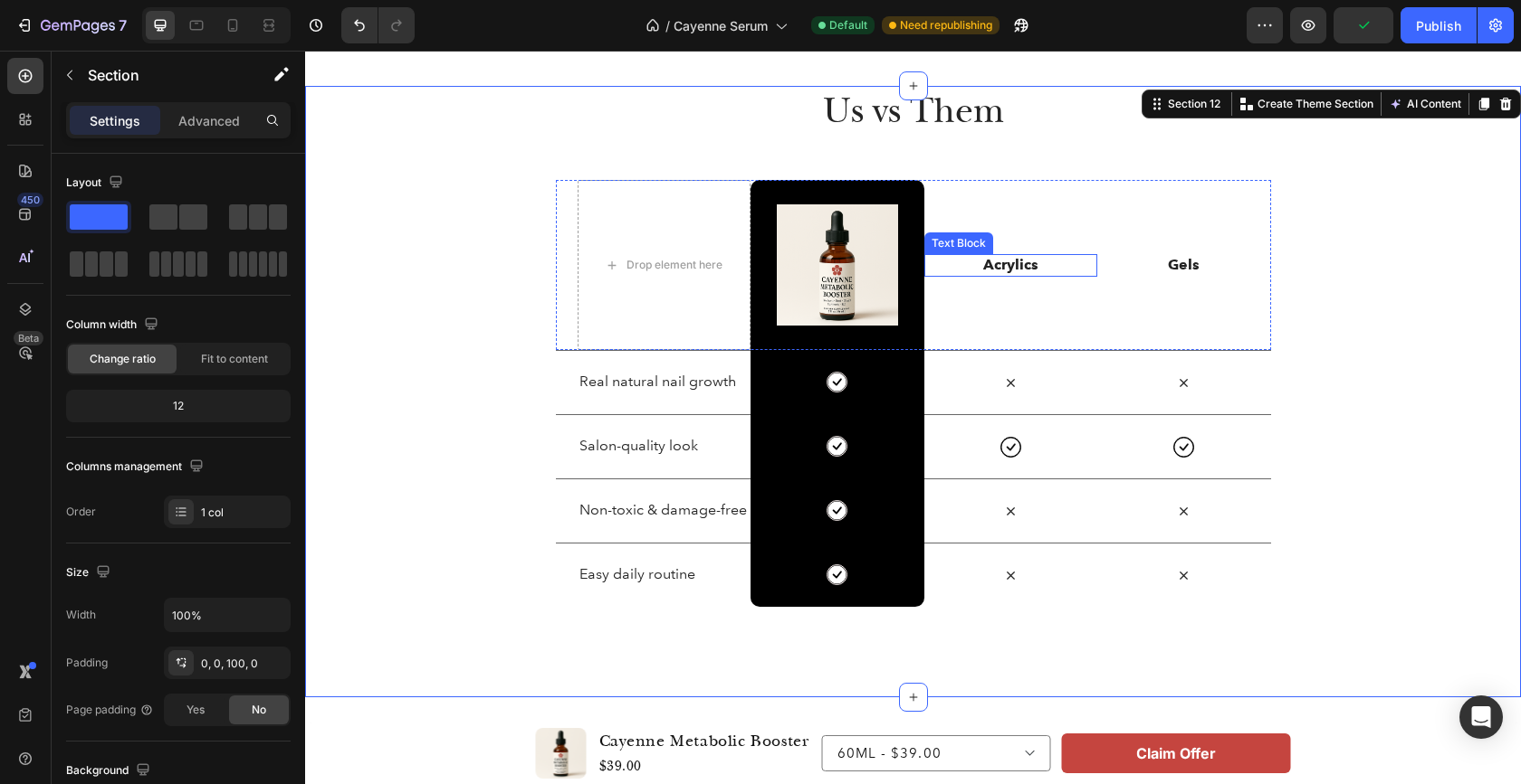
click at [1020, 264] on p "Acrylics" at bounding box center [1011, 265] width 170 height 19
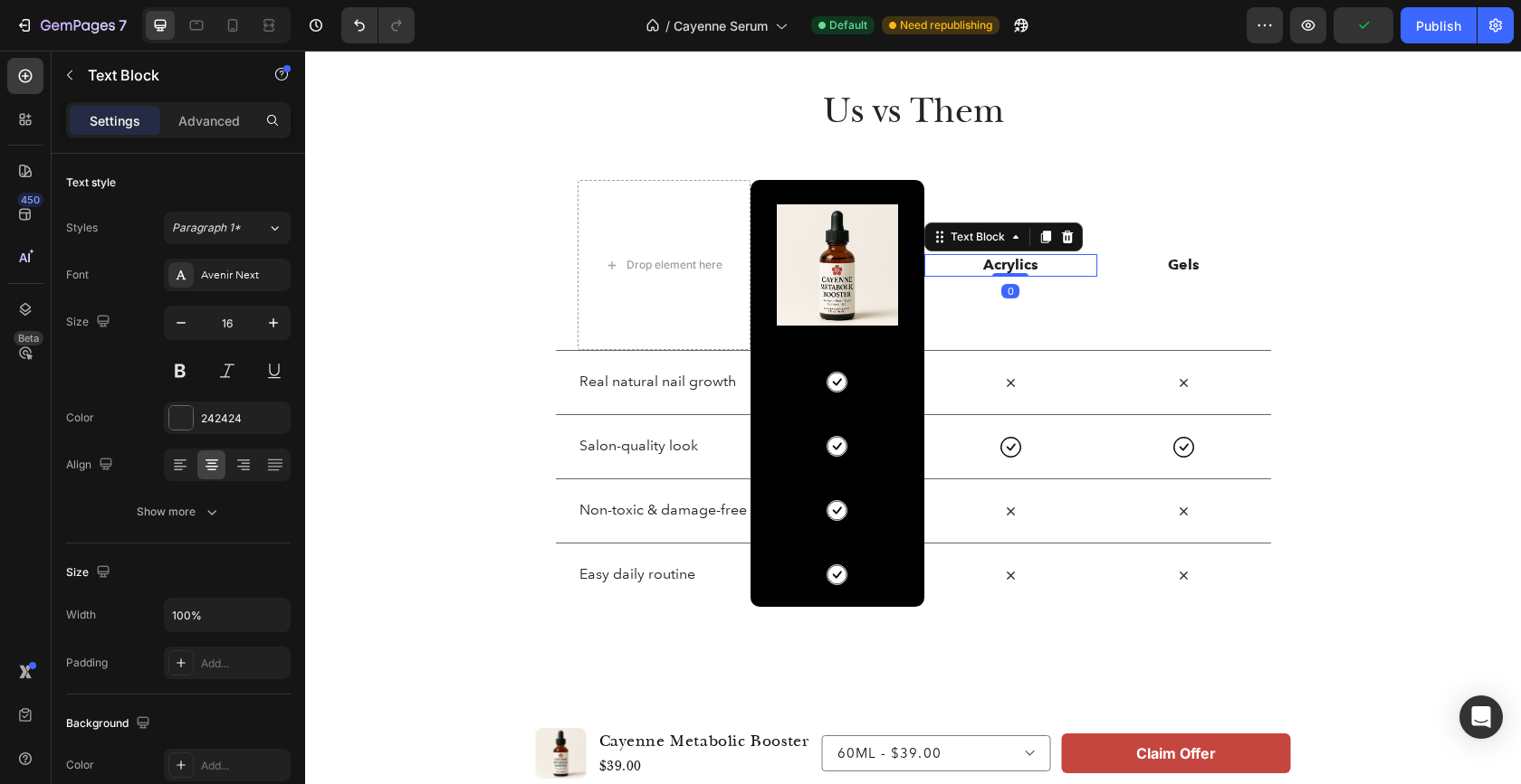
click at [1020, 264] on p "Acrylics" at bounding box center [1011, 265] width 170 height 19
click at [1022, 264] on p "Acrylics" at bounding box center [1011, 265] width 170 height 19
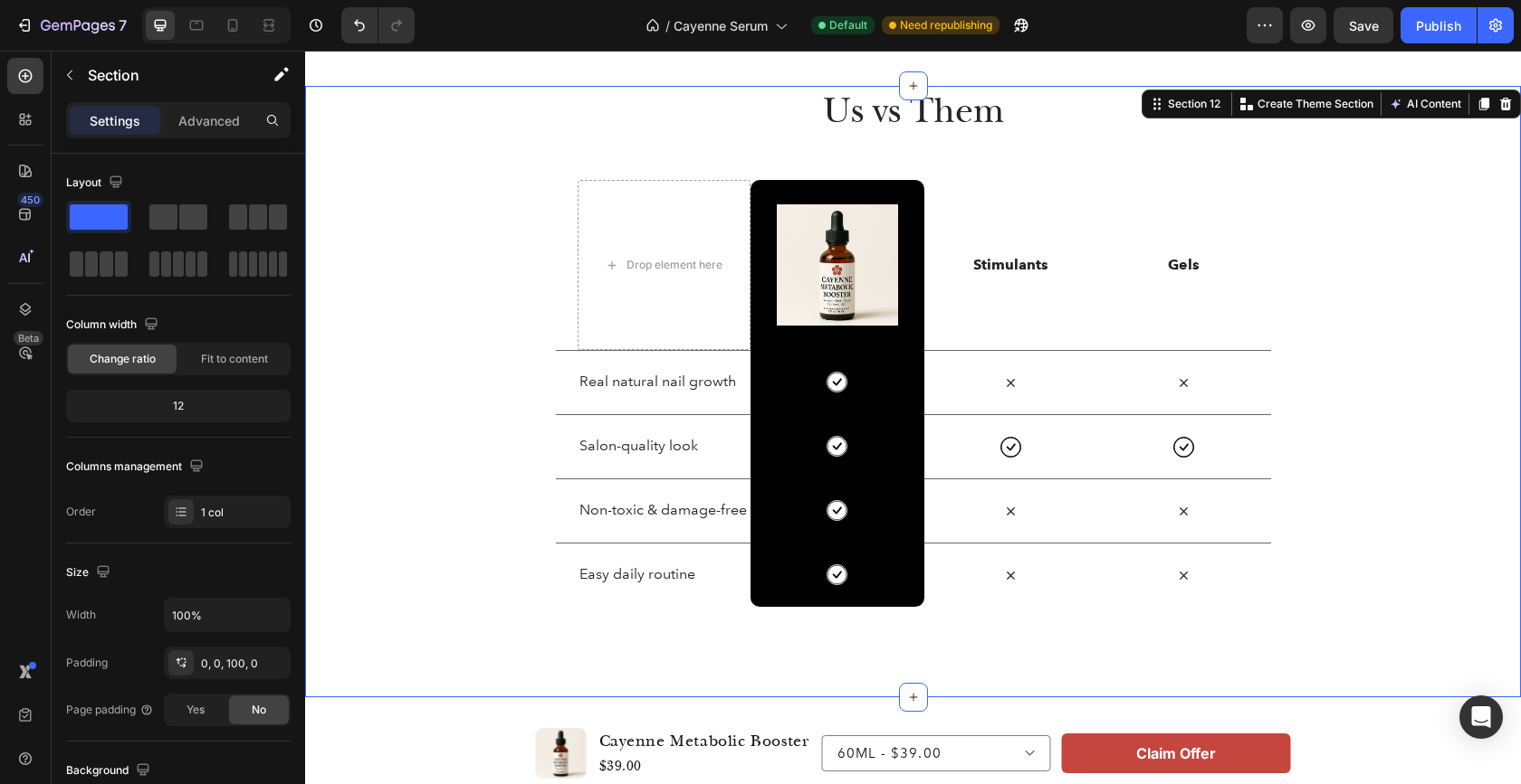
click at [1402, 321] on div "Us vs Them Heading Row Drop element here Image Row Stimulants Text Block Gels T…" at bounding box center [912, 346] width 1215 height 521
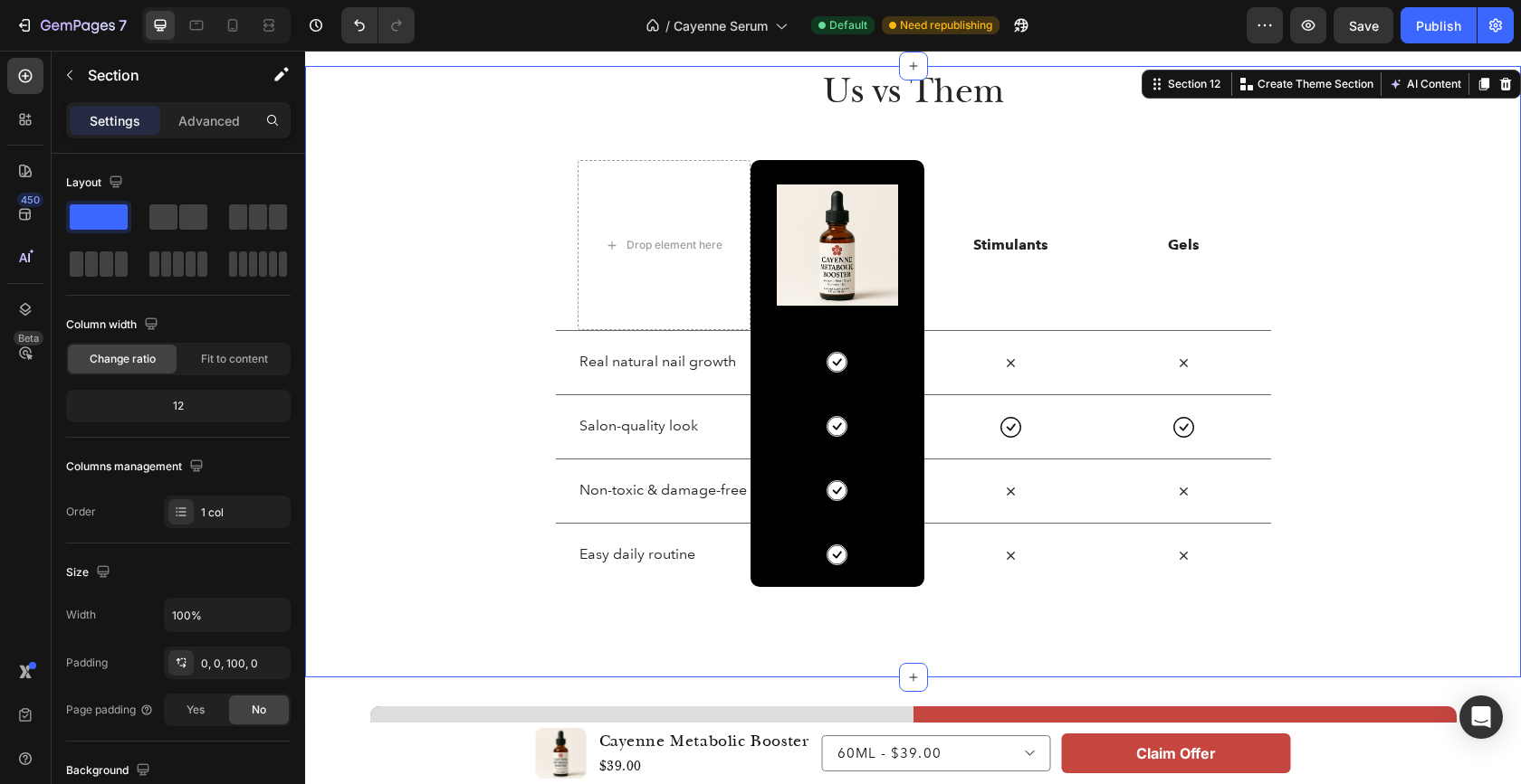
scroll to position [5551, 0]
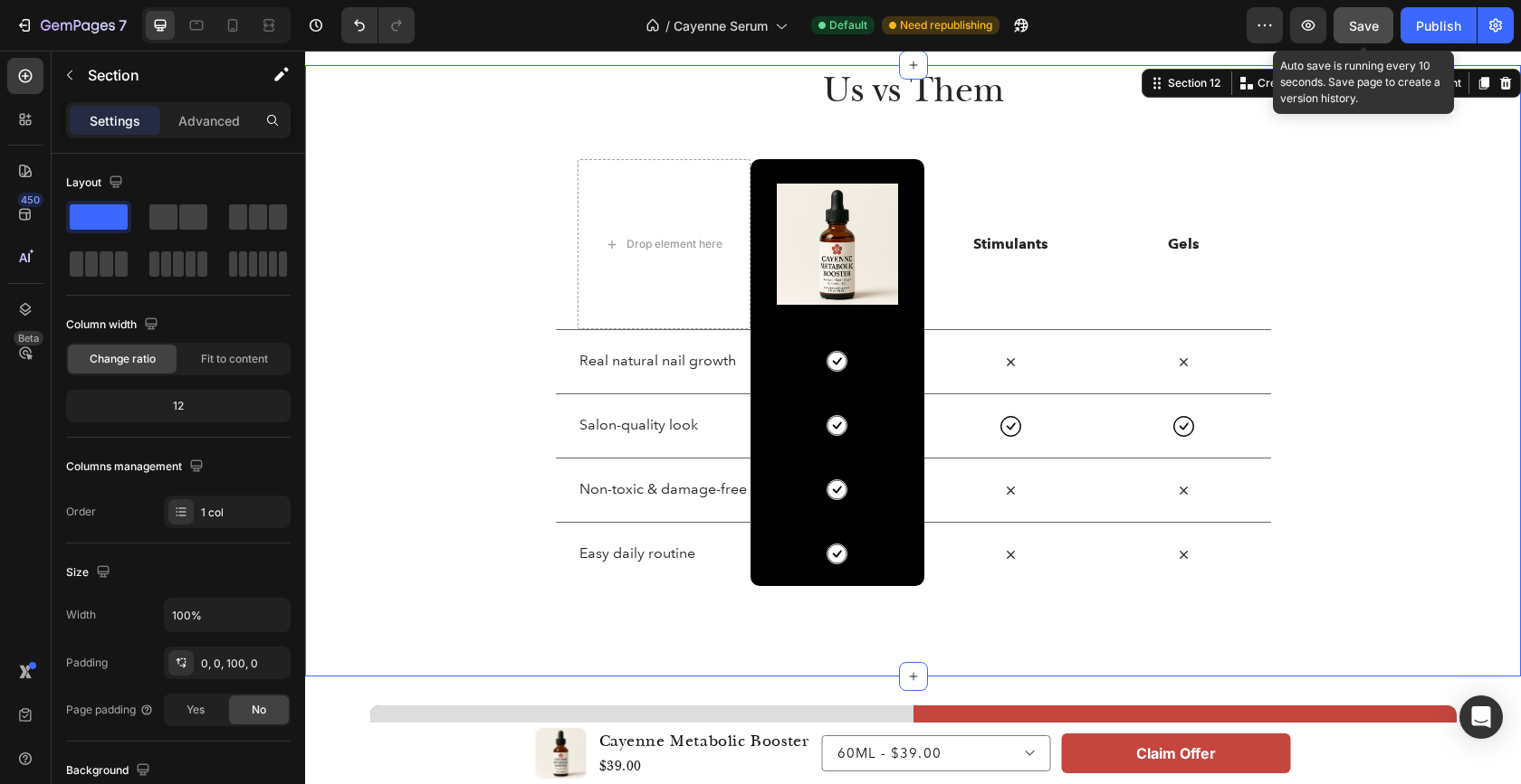
click at [1355, 25] on span "Save" at bounding box center [1363, 26] width 30 height 15
click at [482, 270] on div "Us vs Them Heading Row Drop element here Image Row Stimulants Text Block Gels T…" at bounding box center [912, 325] width 1215 height 521
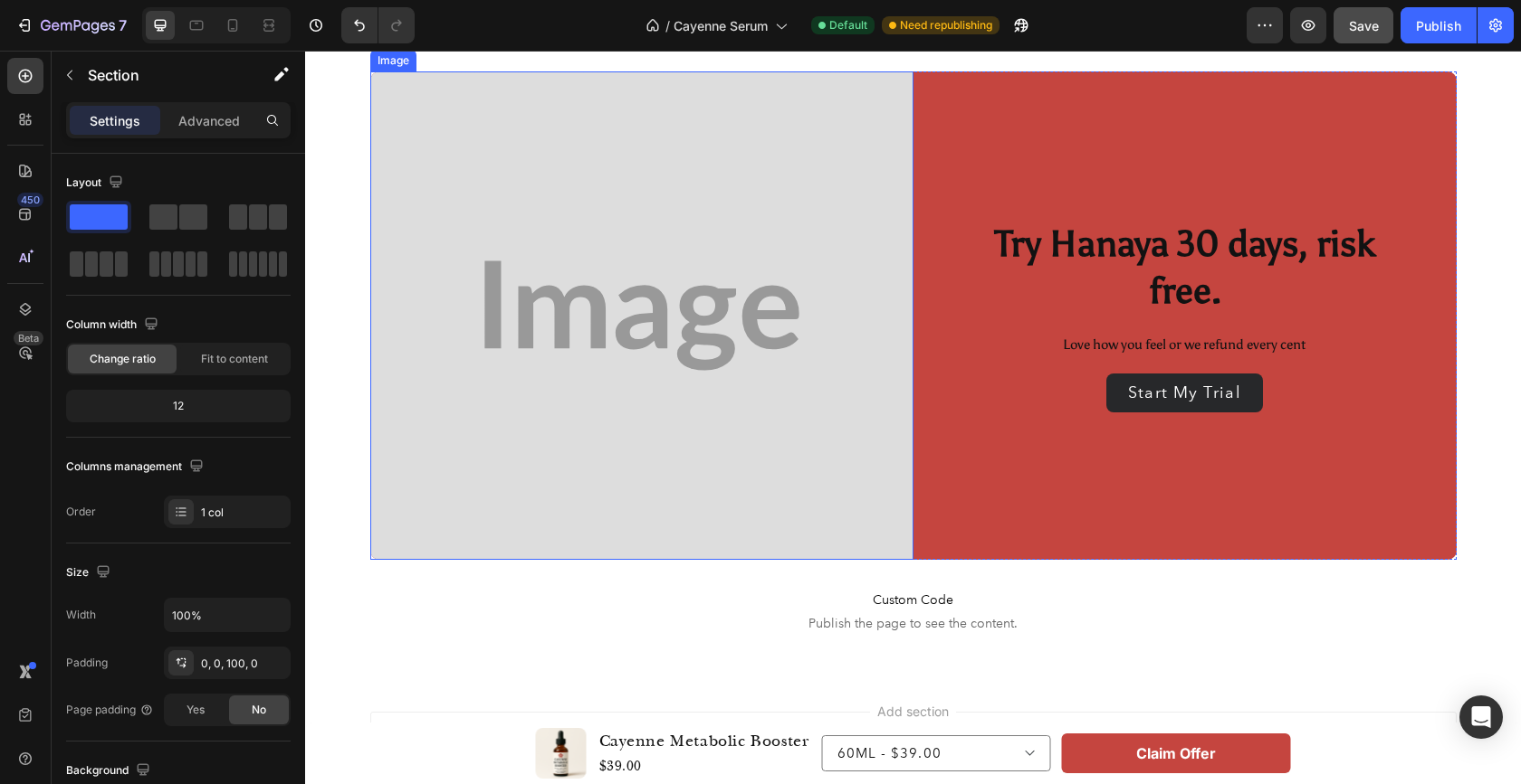
scroll to position [6177, 0]
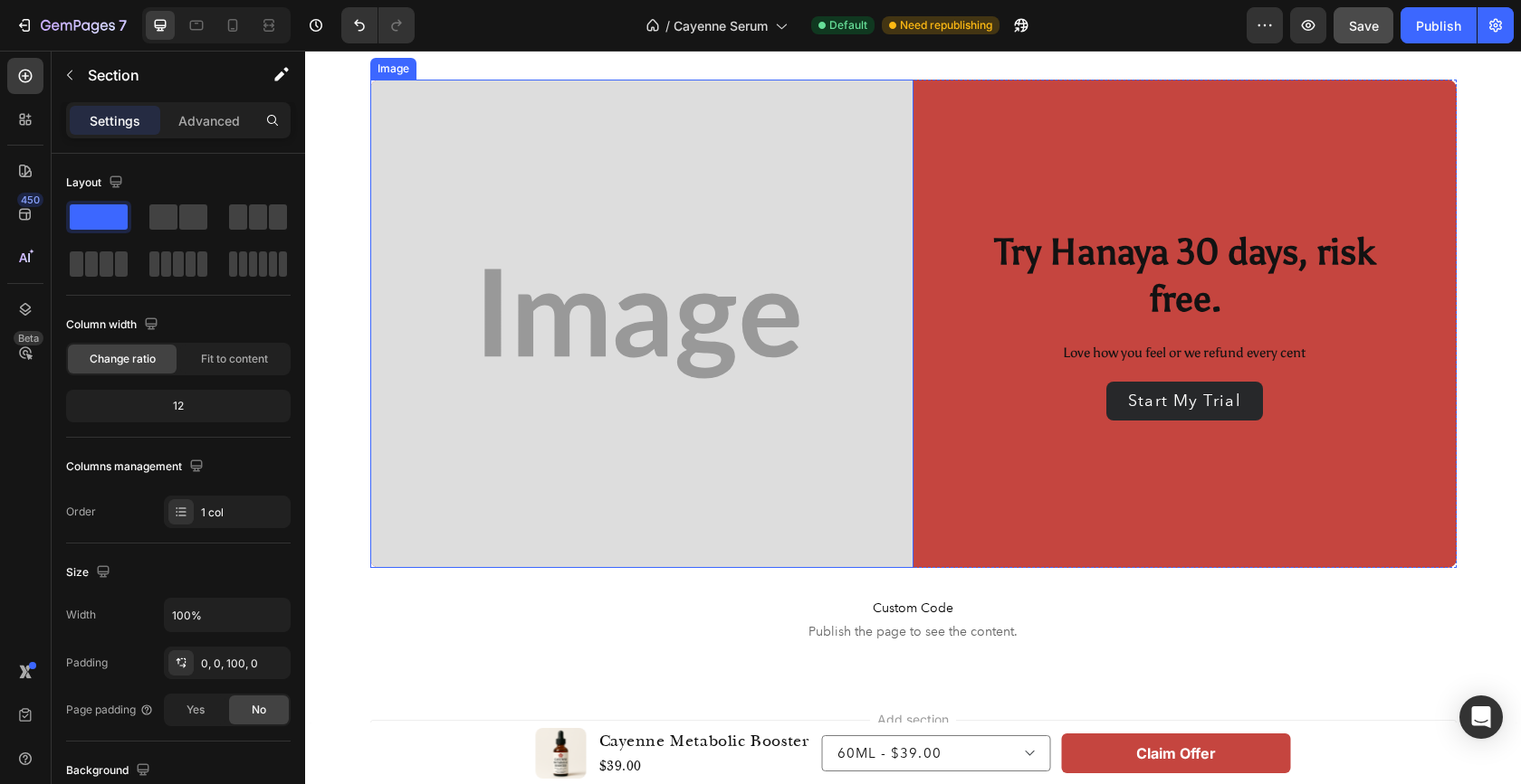
click at [642, 295] on img at bounding box center [642, 323] width 543 height 488
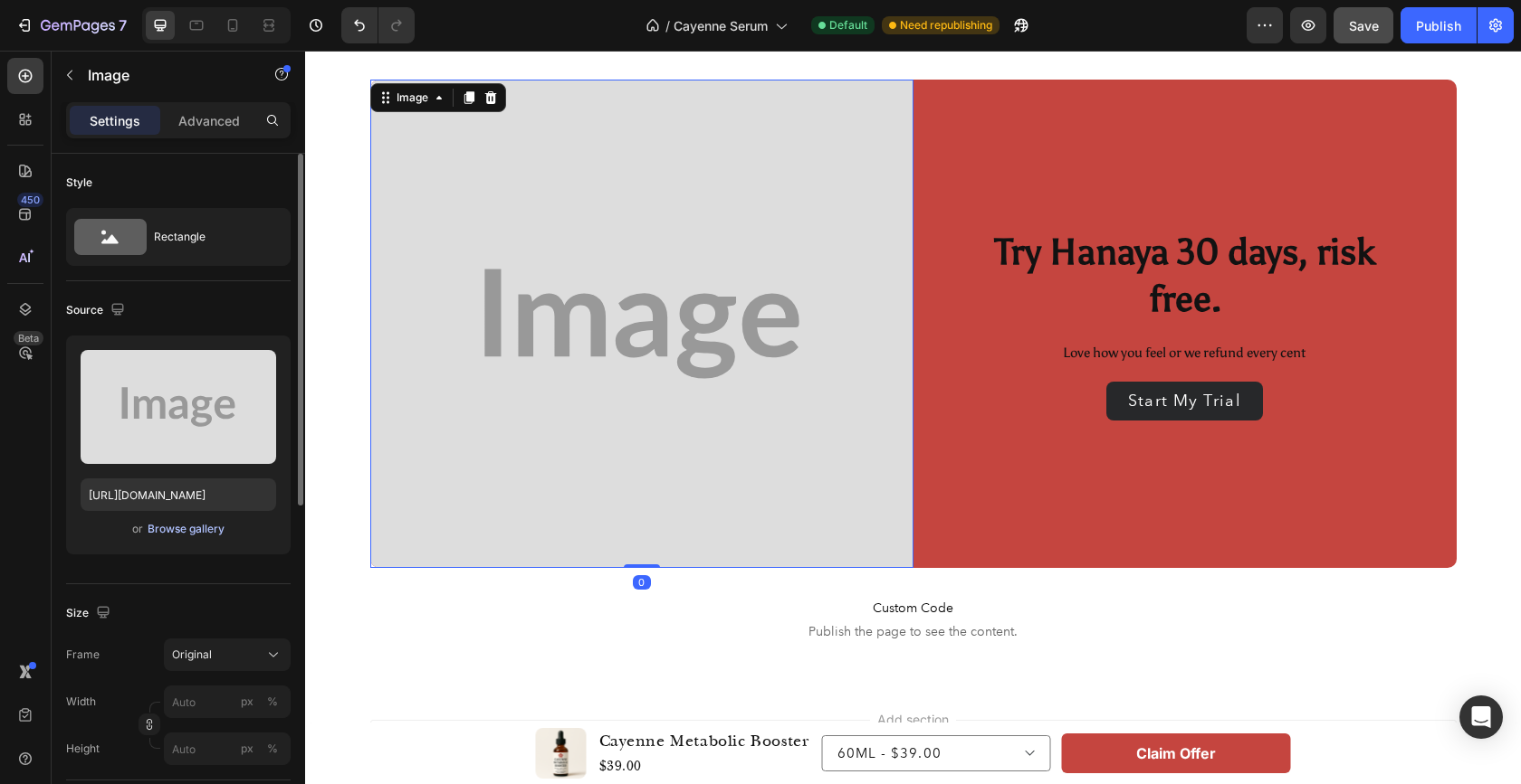
click at [170, 526] on div "Browse gallery" at bounding box center [186, 529] width 77 height 16
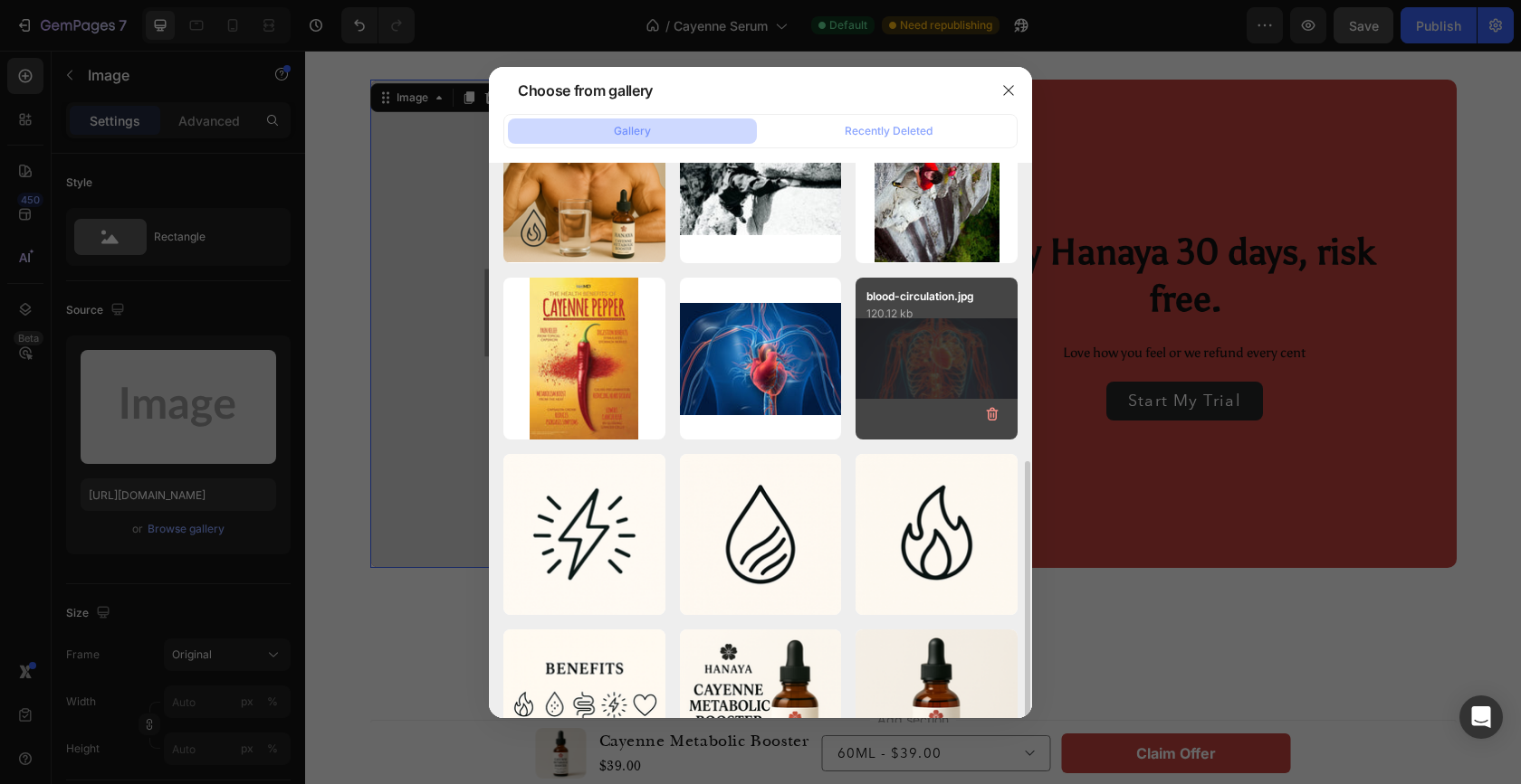
scroll to position [340, 0]
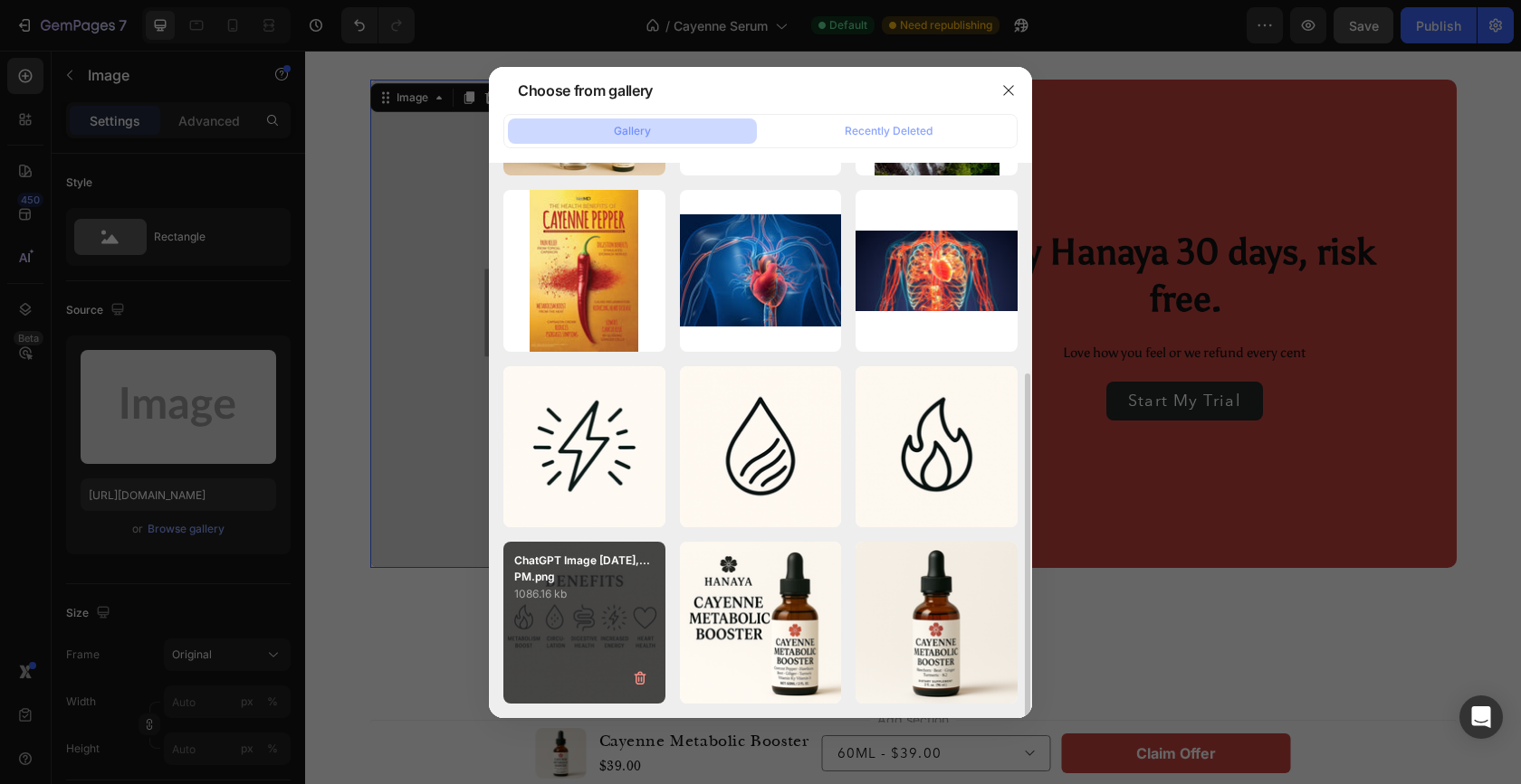
click at [597, 626] on div "ChatGPT Image [DATE],...PM.png 1086.16 kb" at bounding box center [584, 623] width 162 height 162
type input "[URL][DOMAIN_NAME]"
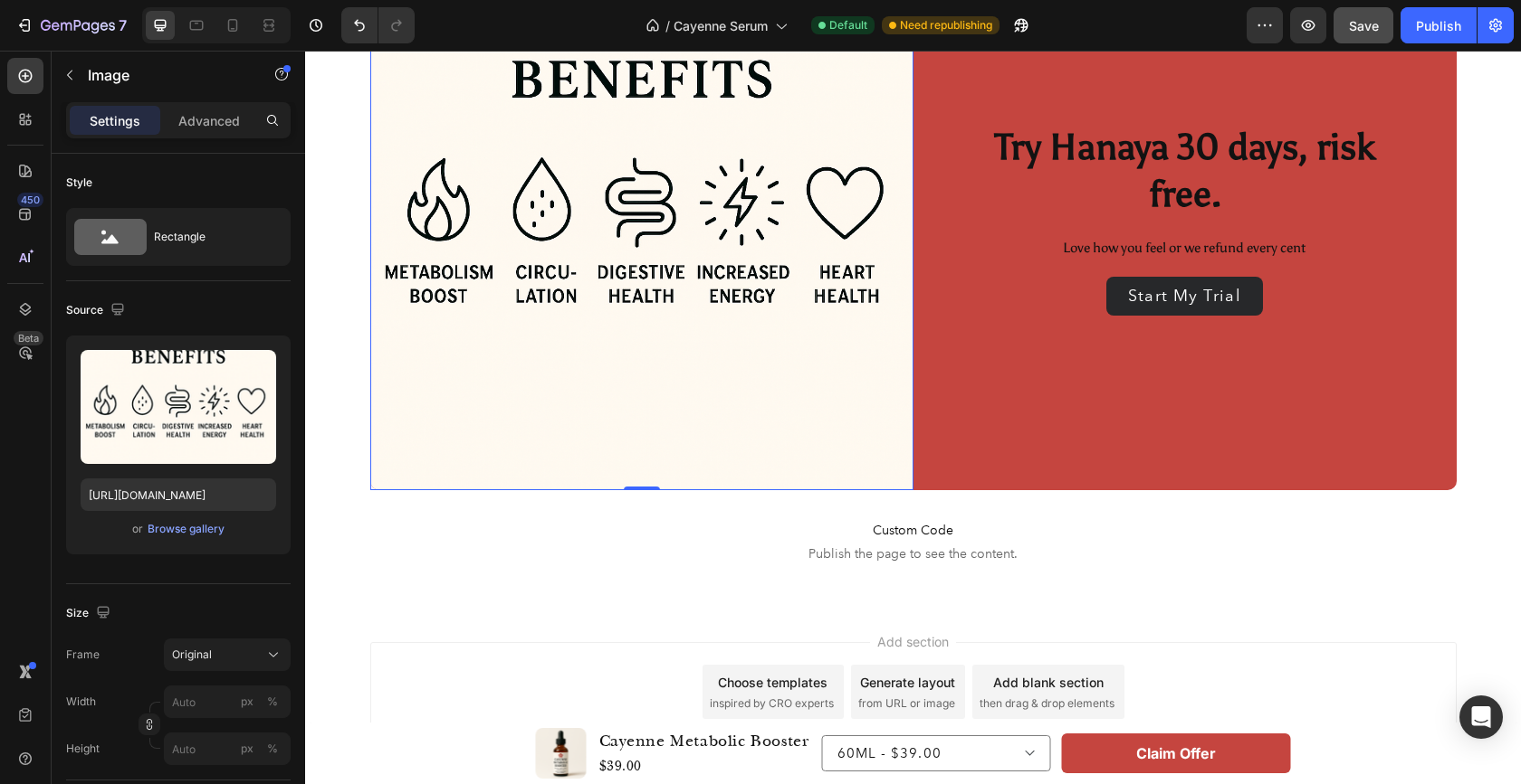
scroll to position [6311, 0]
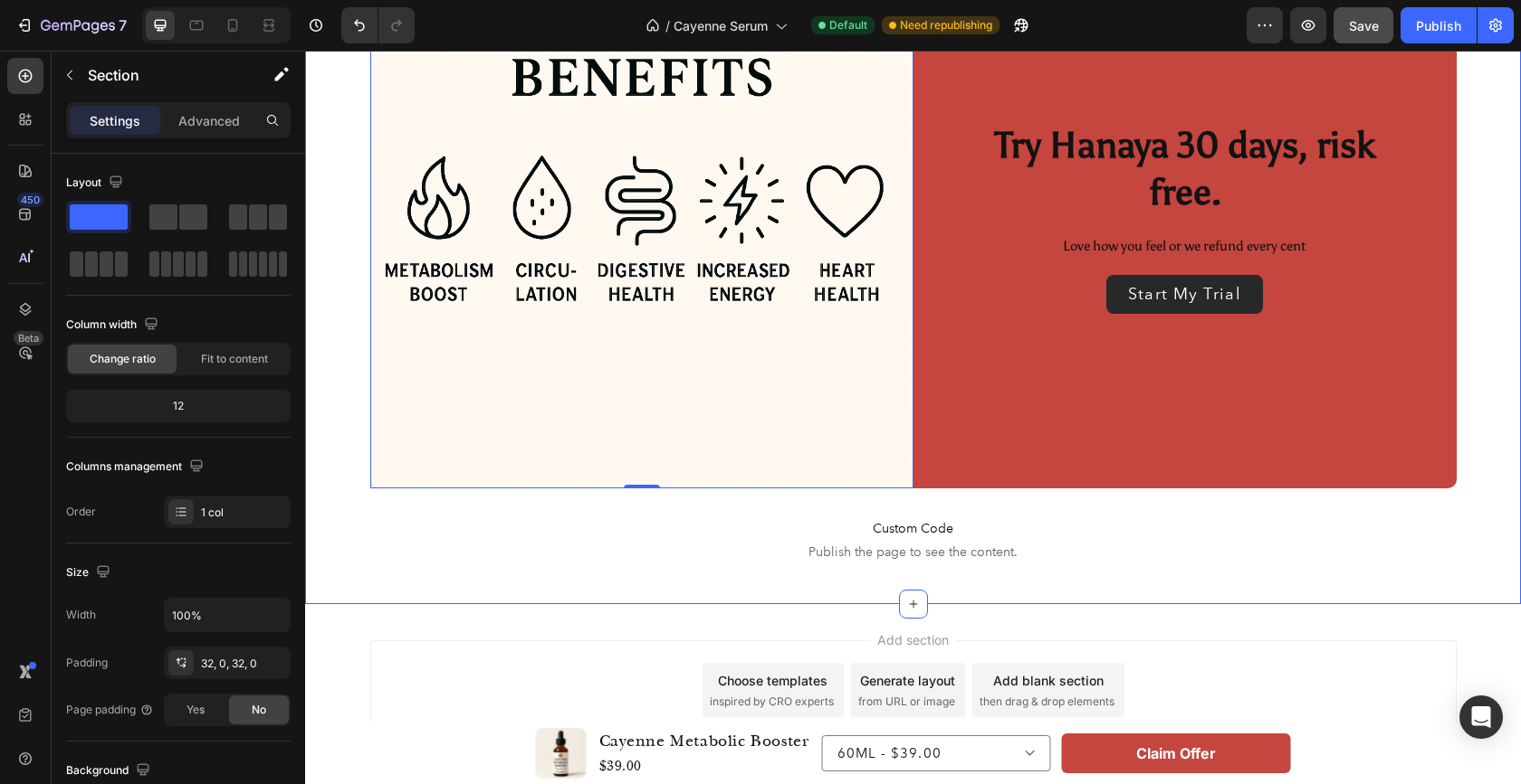
click at [1288, 577] on div "Image 0 Try Hanaya 30 days, risk free. Heading Love how you feel or we refund e…" at bounding box center [912, 261] width 1215 height 688
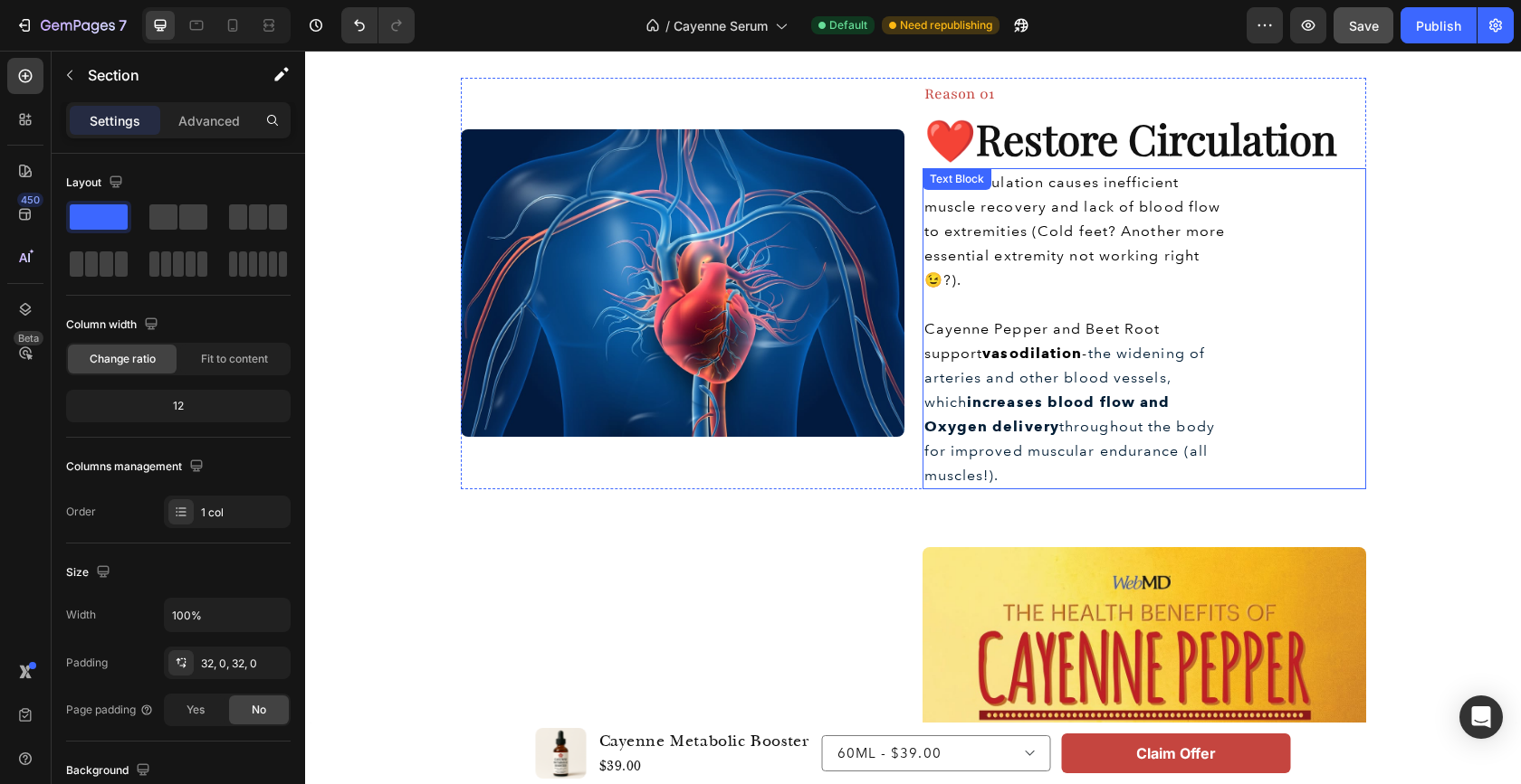
scroll to position [590, 0]
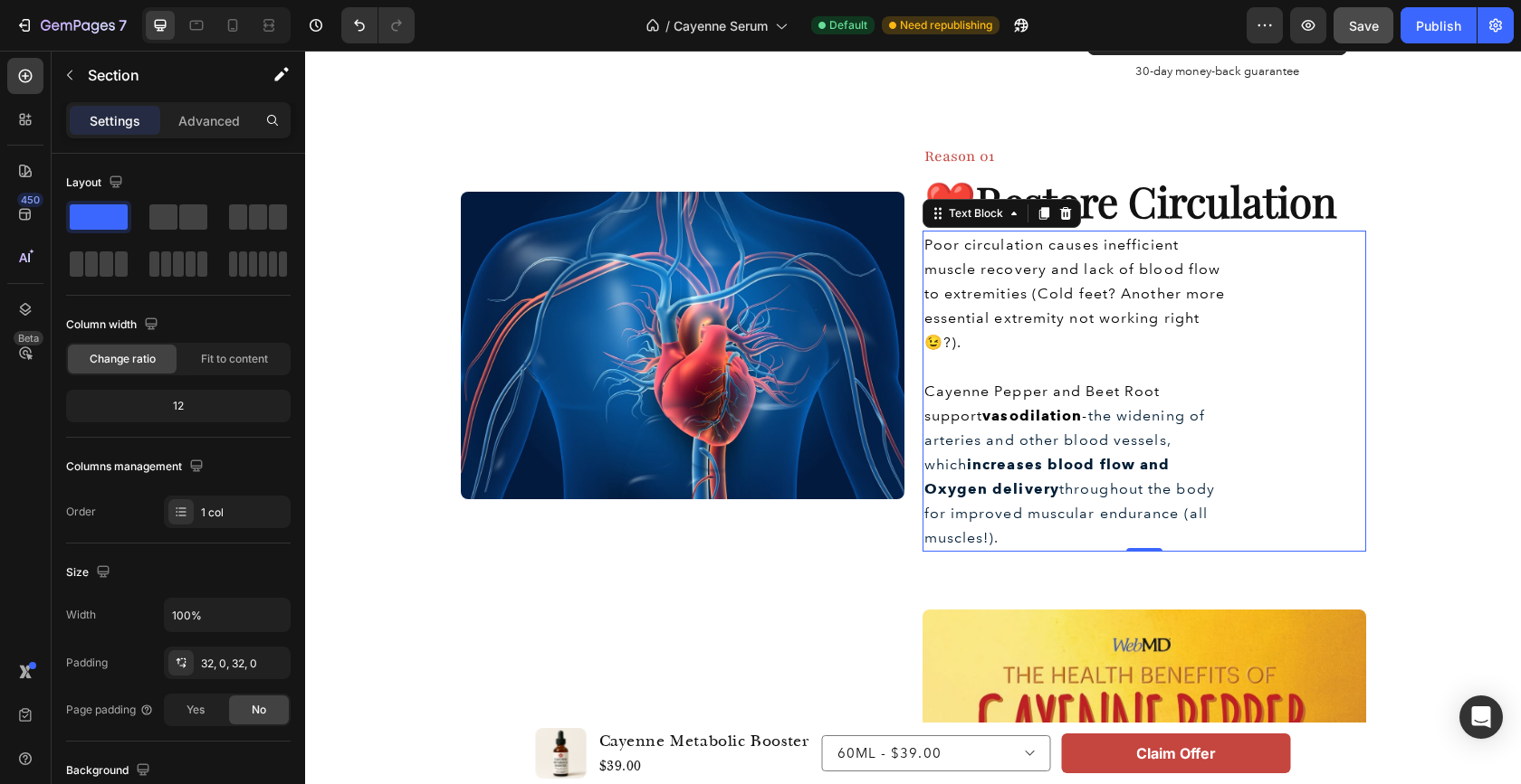
click at [932, 339] on span "Poor circulation causes inefficient muscle recovery and lack of blood flow to e…" at bounding box center [1075, 293] width 302 height 115
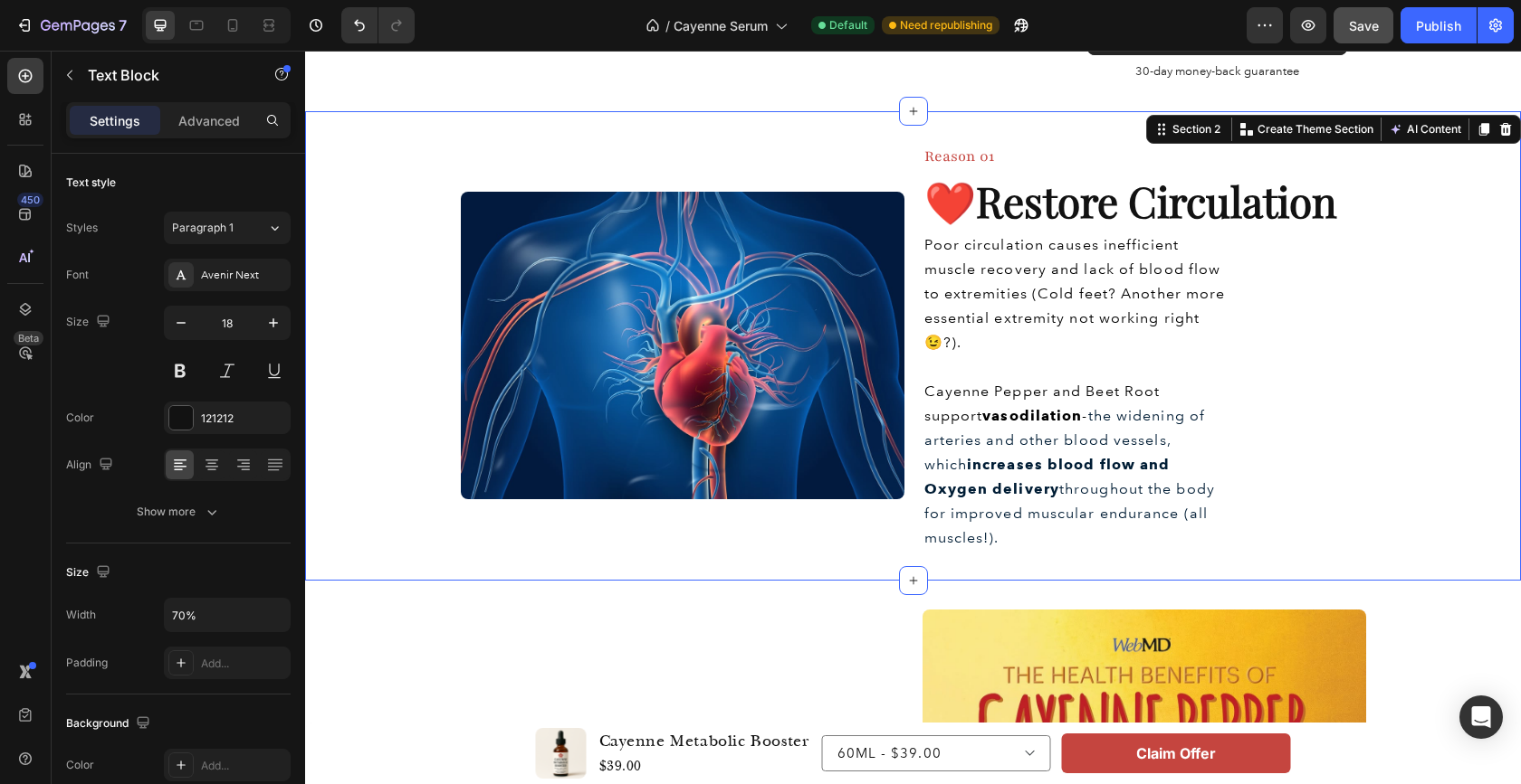
click at [1404, 324] on div "Image Reason 01 Heading ❤️ Restore Circulation Heading Poor circulation causes …" at bounding box center [912, 345] width 1215 height 412
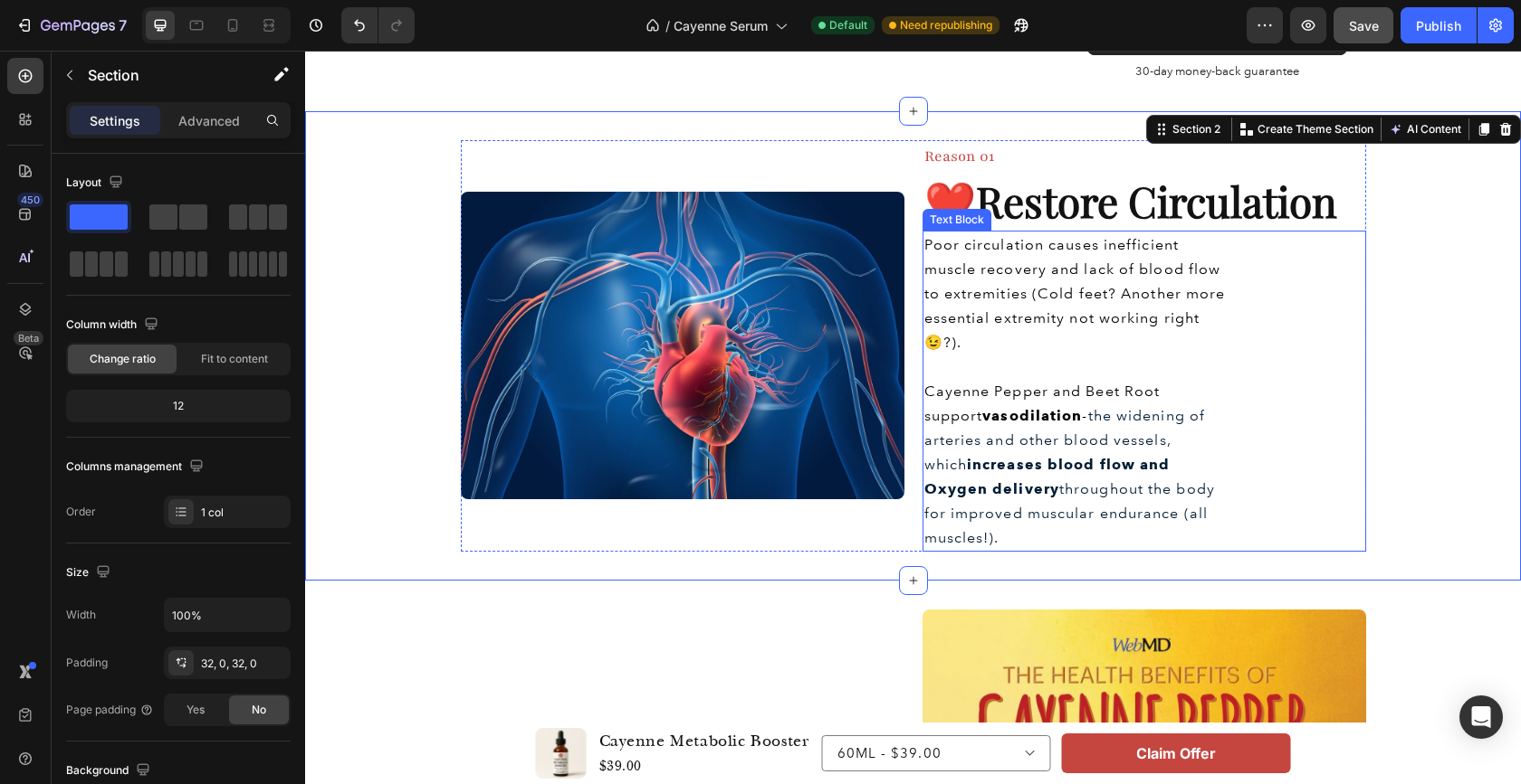
click at [1105, 324] on p "Poor circulation causes inefficient muscle recovery and lack of blood flow to e…" at bounding box center [1077, 293] width 306 height 122
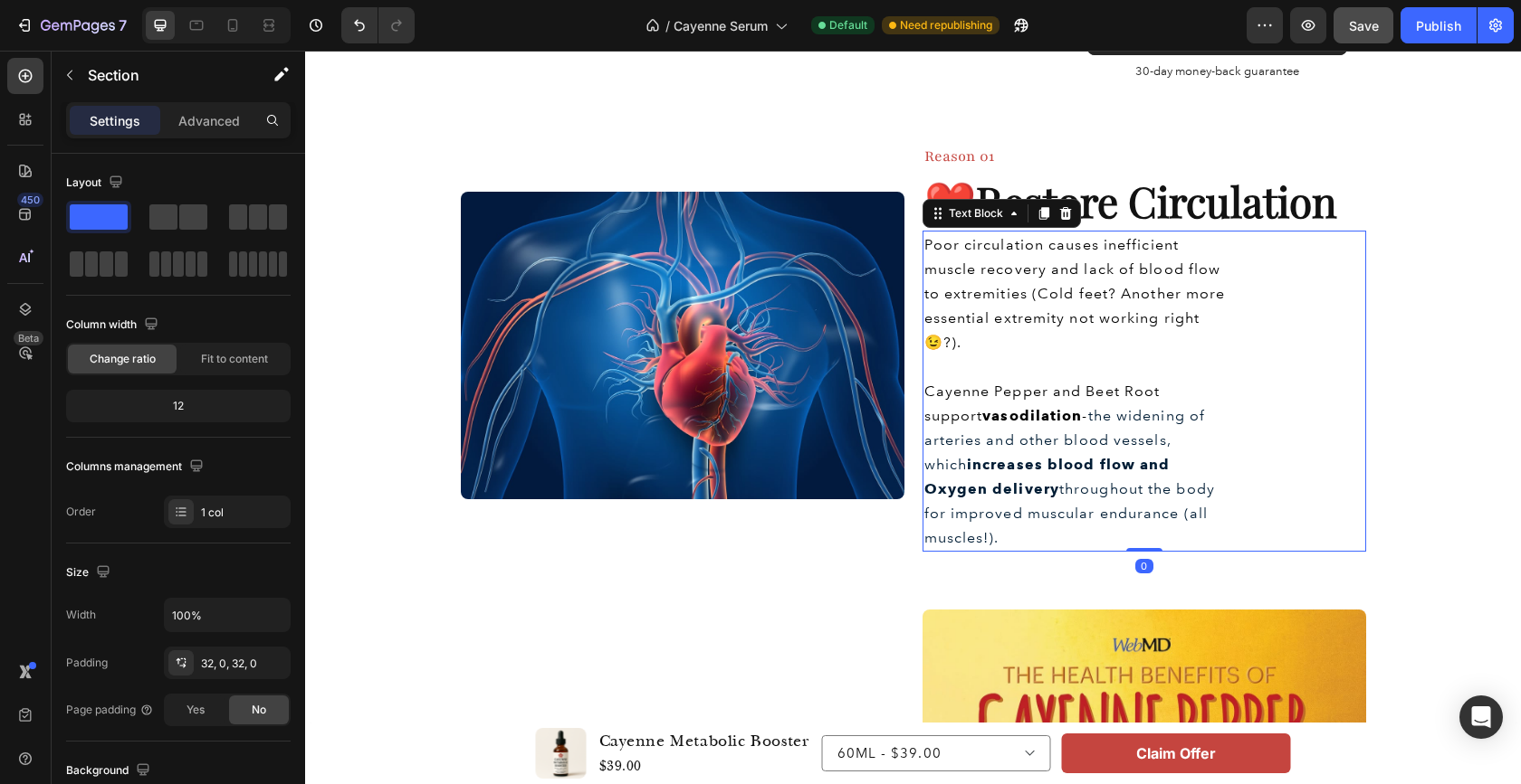
click at [1105, 324] on p "Poor circulation causes inefficient muscle recovery and lack of blood flow to e…" at bounding box center [1077, 293] width 306 height 122
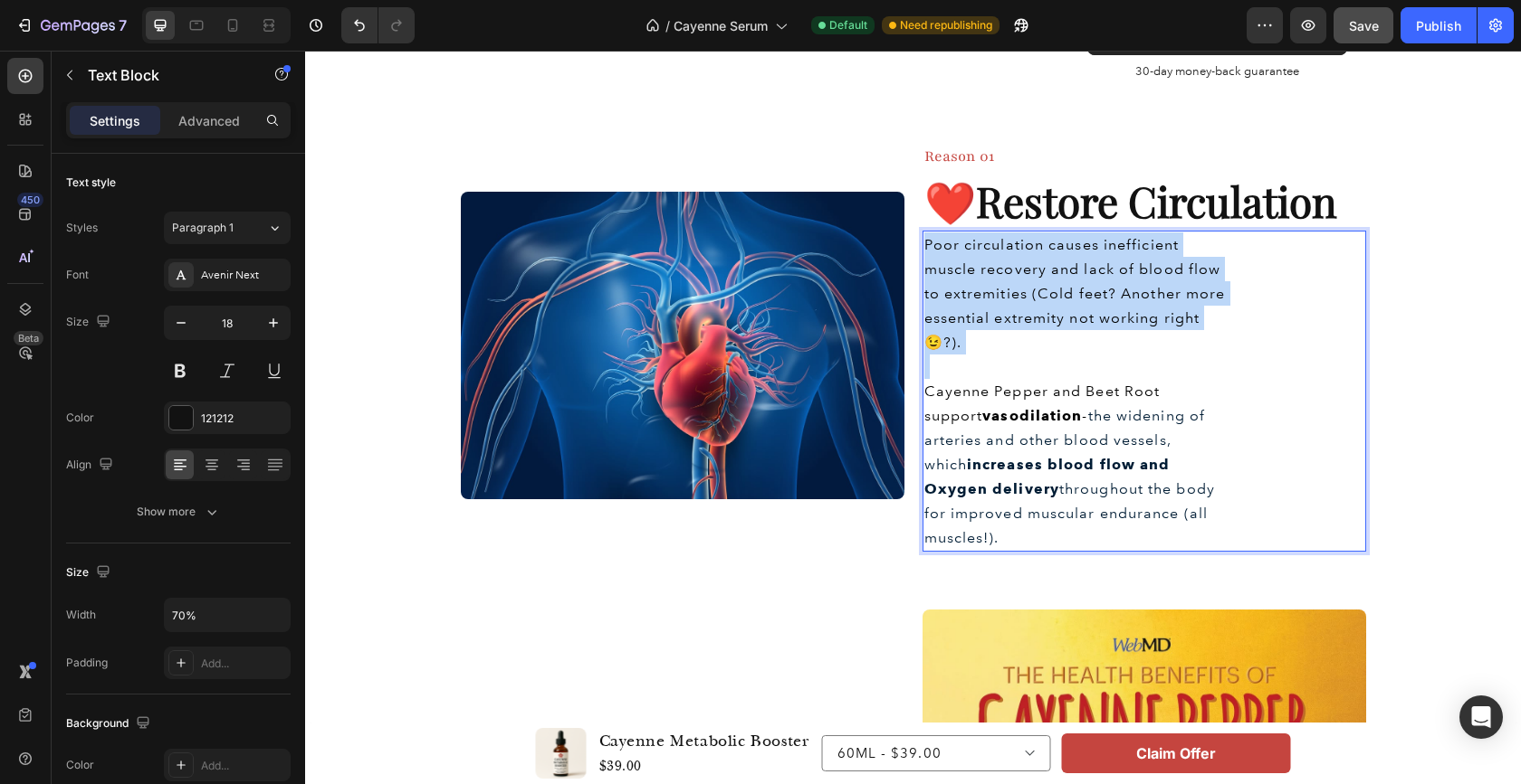
click at [1105, 324] on p "Poor circulation causes inefficient muscle recovery and lack of blood flow to e…" at bounding box center [1077, 293] width 306 height 122
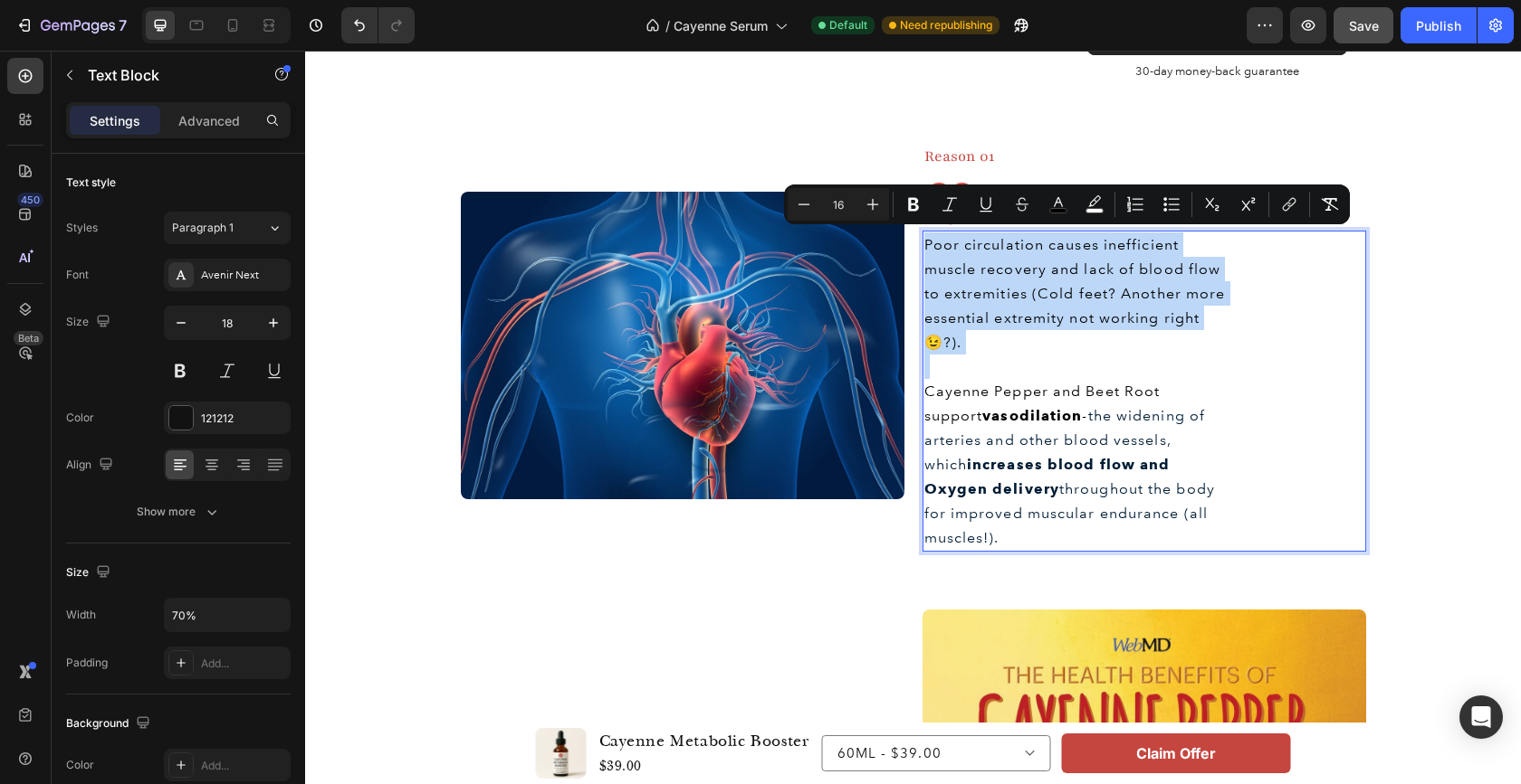
click at [987, 323] on p "Poor circulation causes inefficient muscle recovery and lack of blood flow to e…" at bounding box center [1077, 293] width 306 height 122
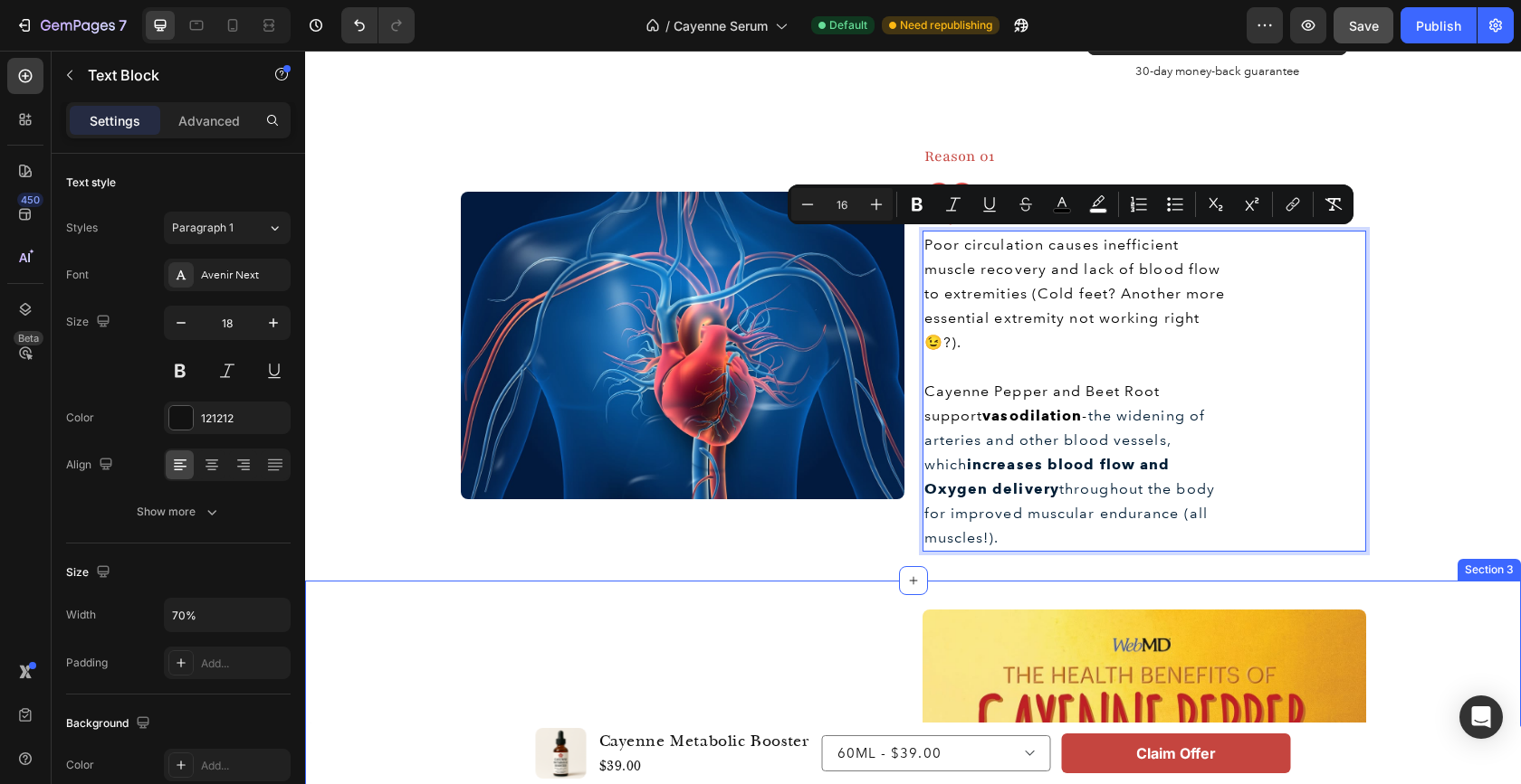
drag, startPoint x: 917, startPoint y: 236, endPoint x: 1164, endPoint y: 590, distance: 431.7
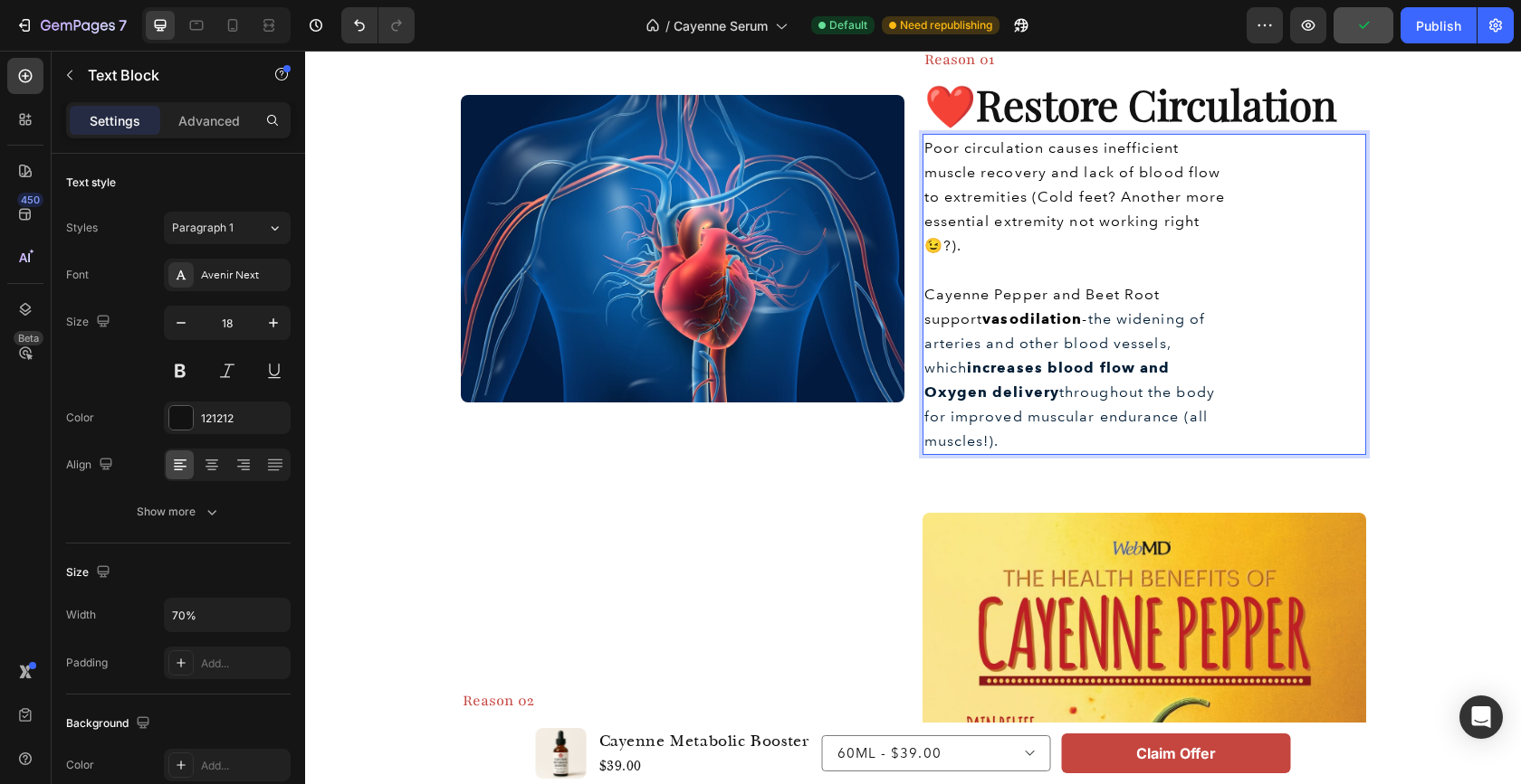
scroll to position [592, 0]
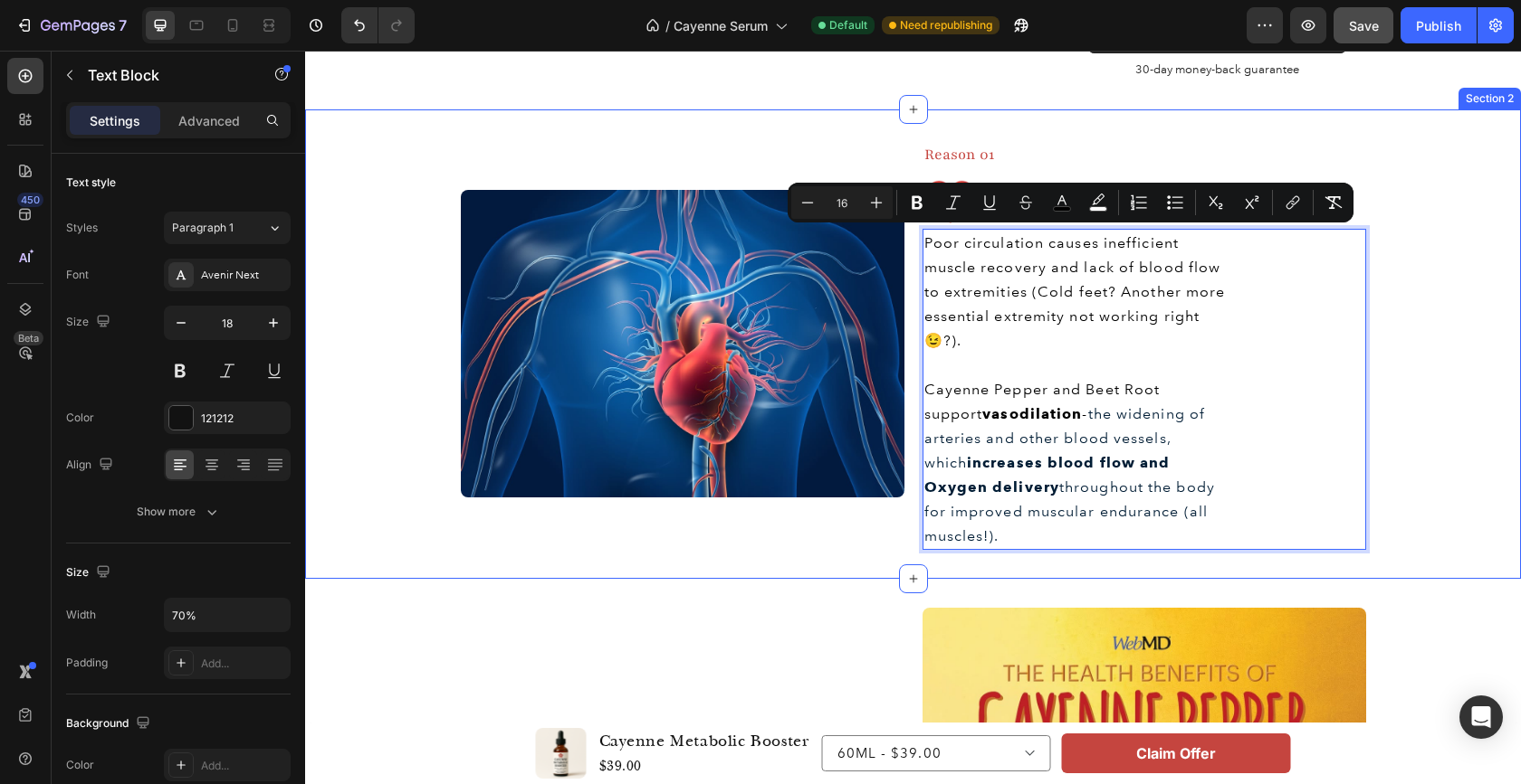
click at [1492, 317] on div "Image Reason 01 Heading ❤️ Restore Circulation Heading Poor circulation causes …" at bounding box center [912, 343] width 1215 height 412
